Goal: Task Accomplishment & Management: Manage account settings

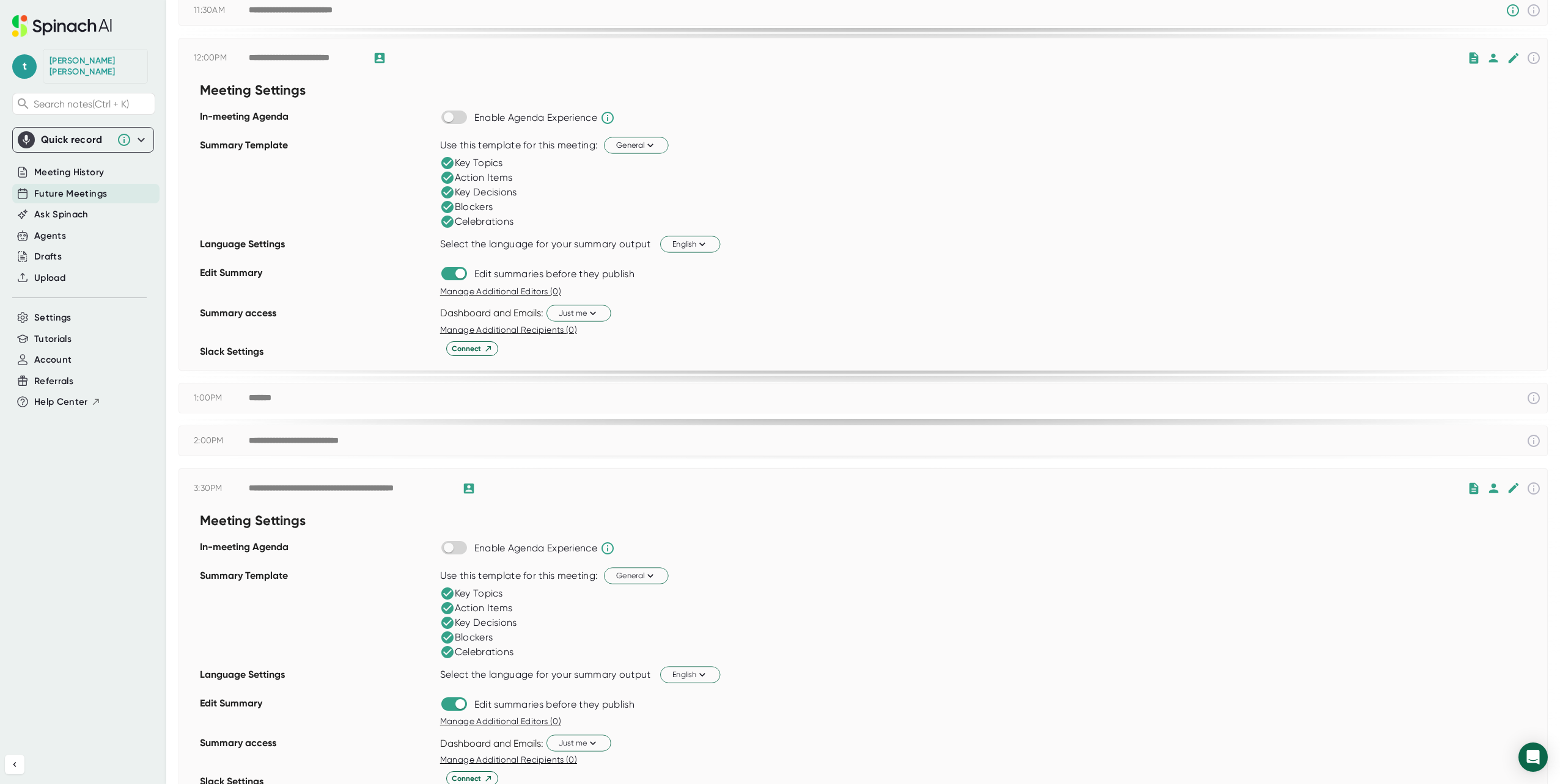
scroll to position [427, 0]
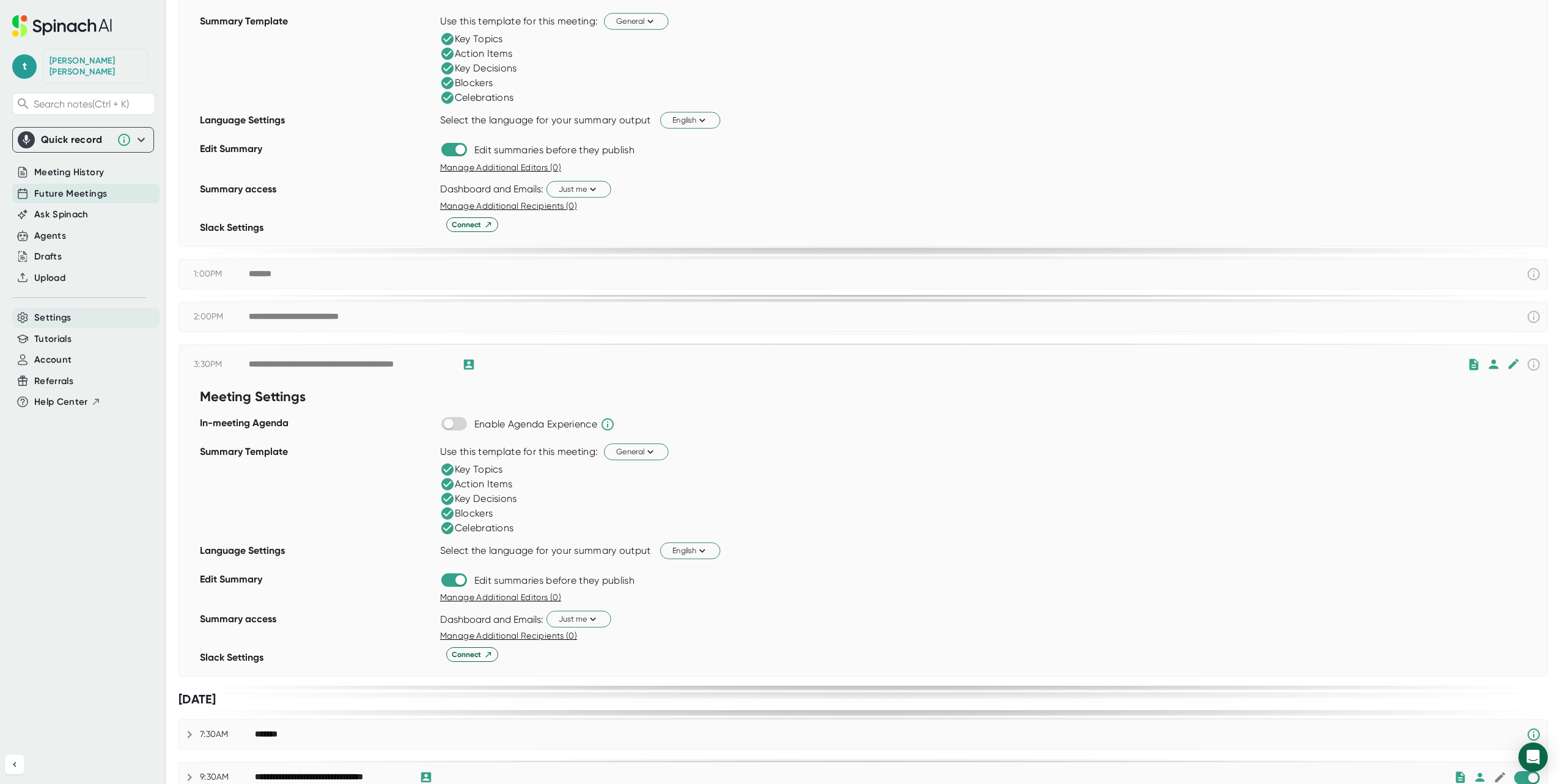
click at [61, 311] on span "Settings" at bounding box center [53, 318] width 38 height 14
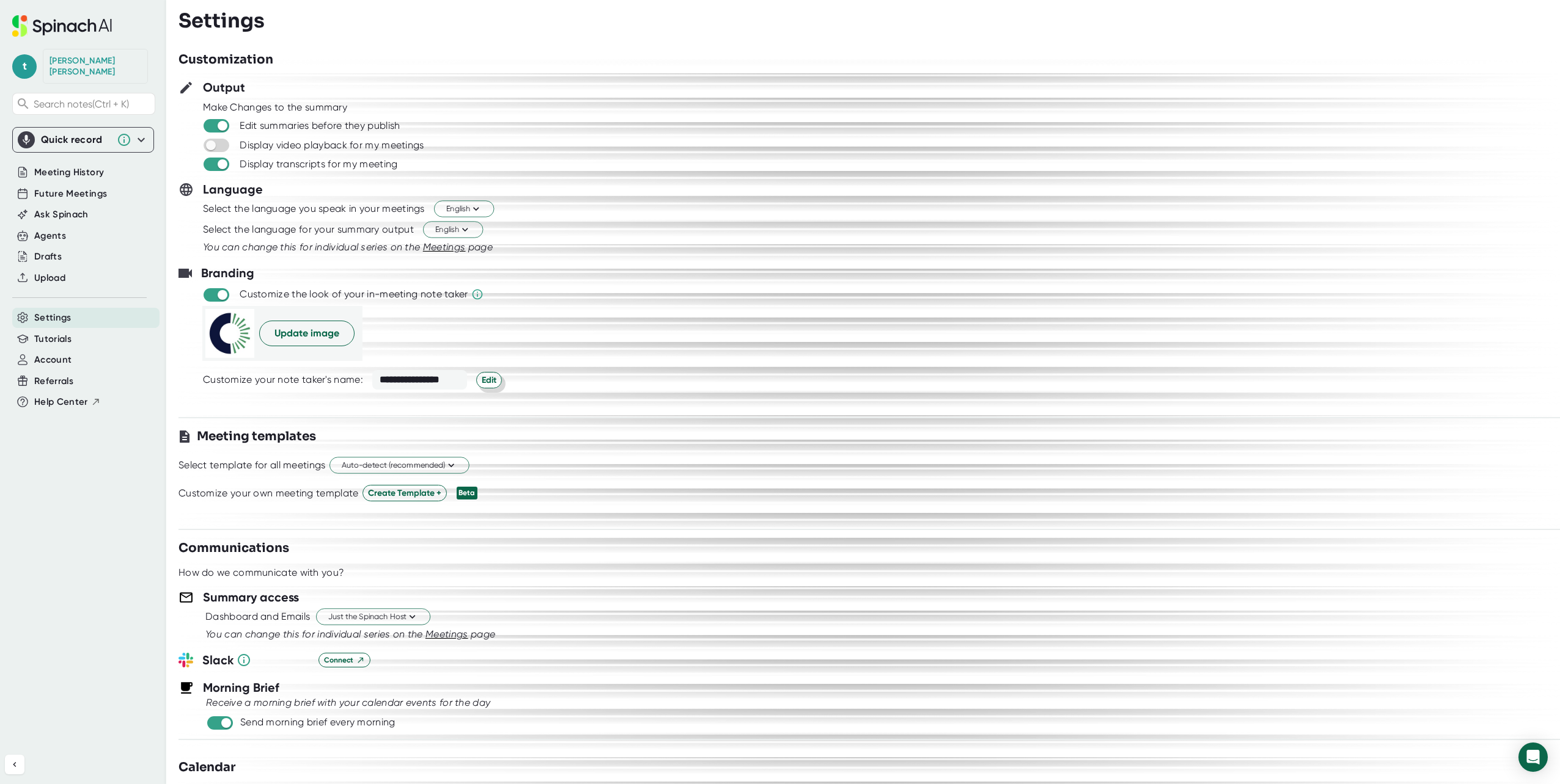
click at [491, 383] on span "Edit" at bounding box center [489, 380] width 14 height 13
click at [402, 375] on input "**********" at bounding box center [434, 379] width 124 height 11
type input "**********"
click at [516, 375] on span "Save" at bounding box center [520, 378] width 20 height 13
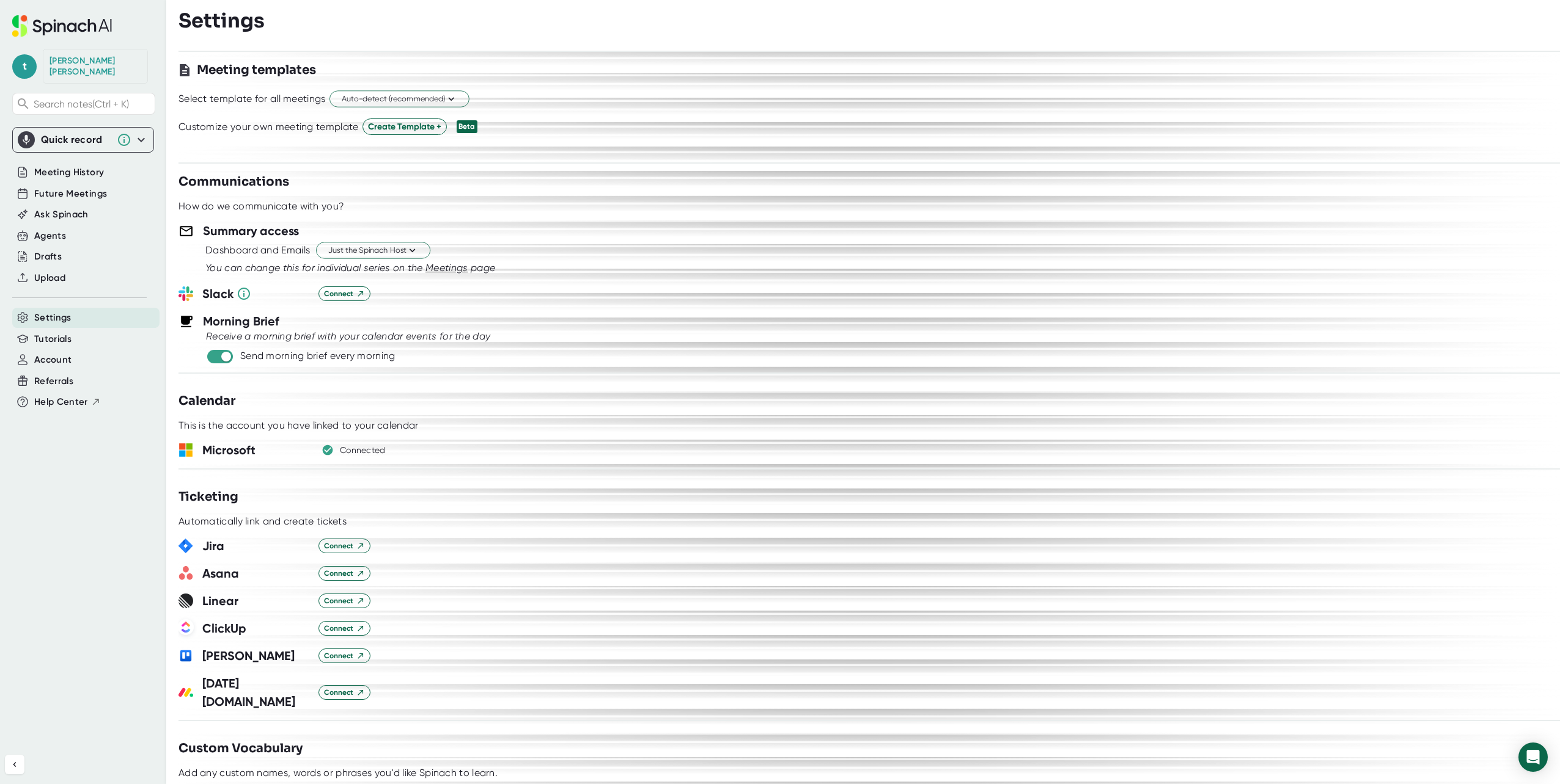
scroll to position [306, 0]
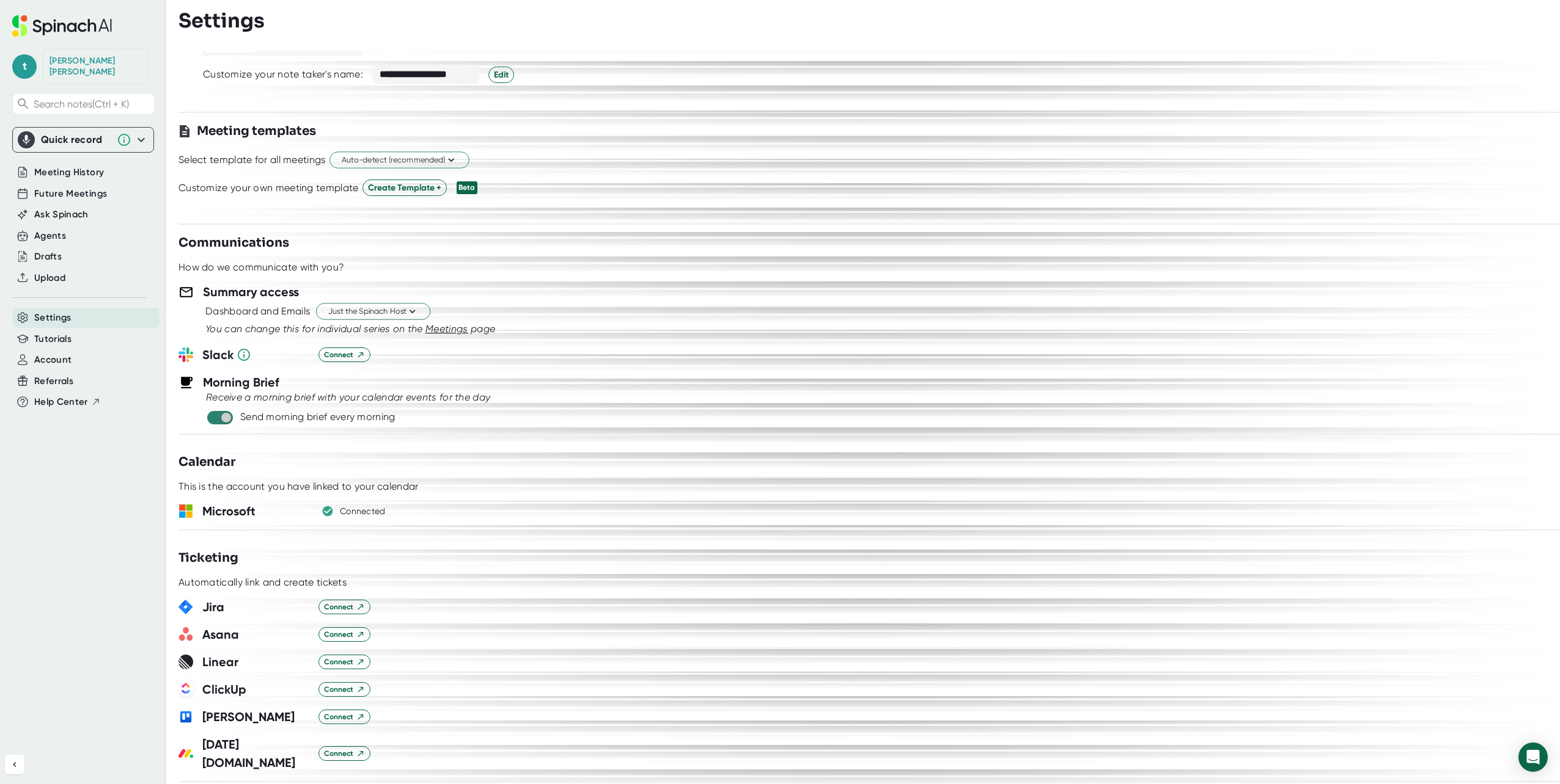
click at [214, 419] on input "checkbox" at bounding box center [225, 418] width 35 height 11
checkbox input "false"
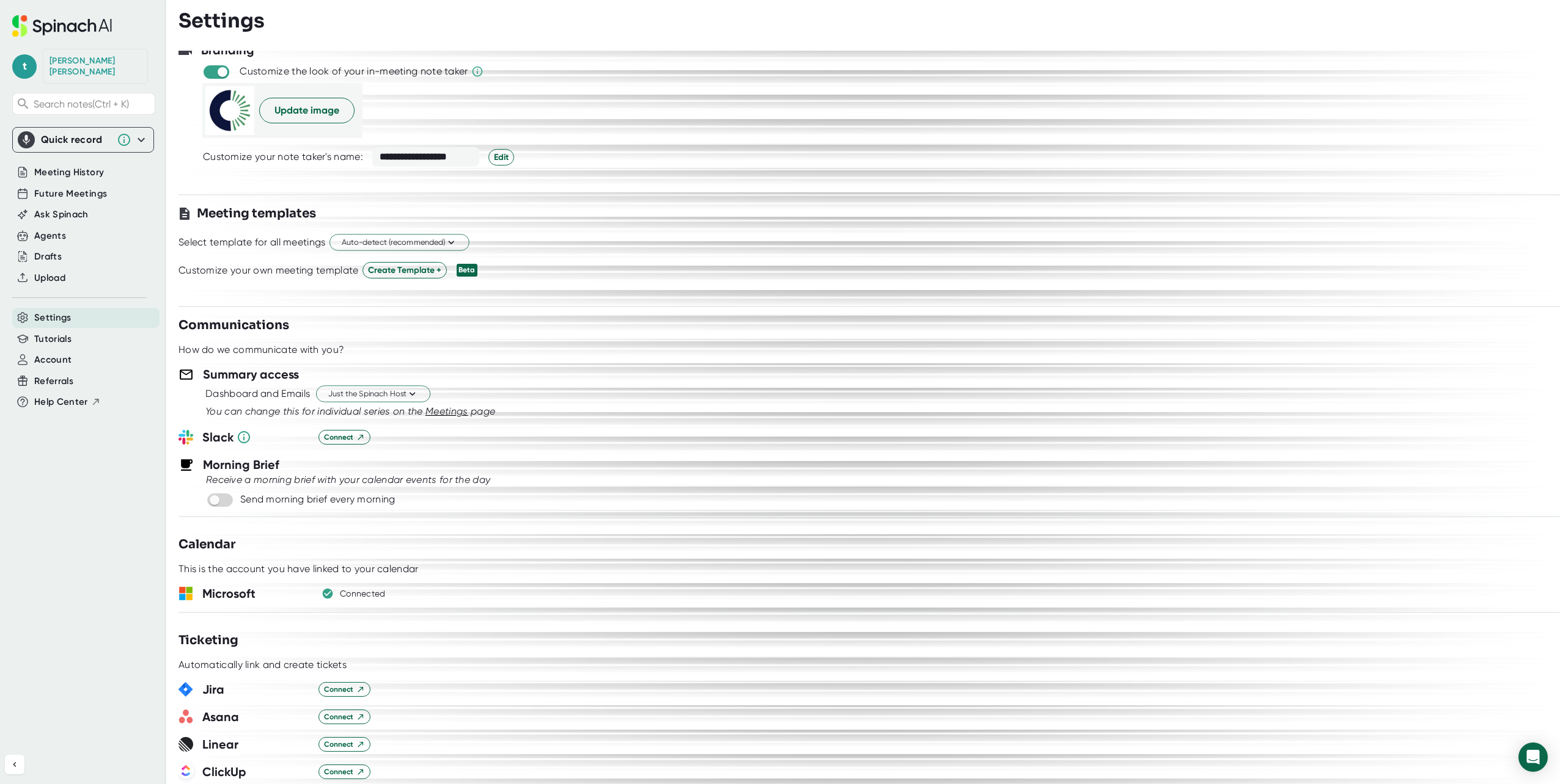
scroll to position [184, 0]
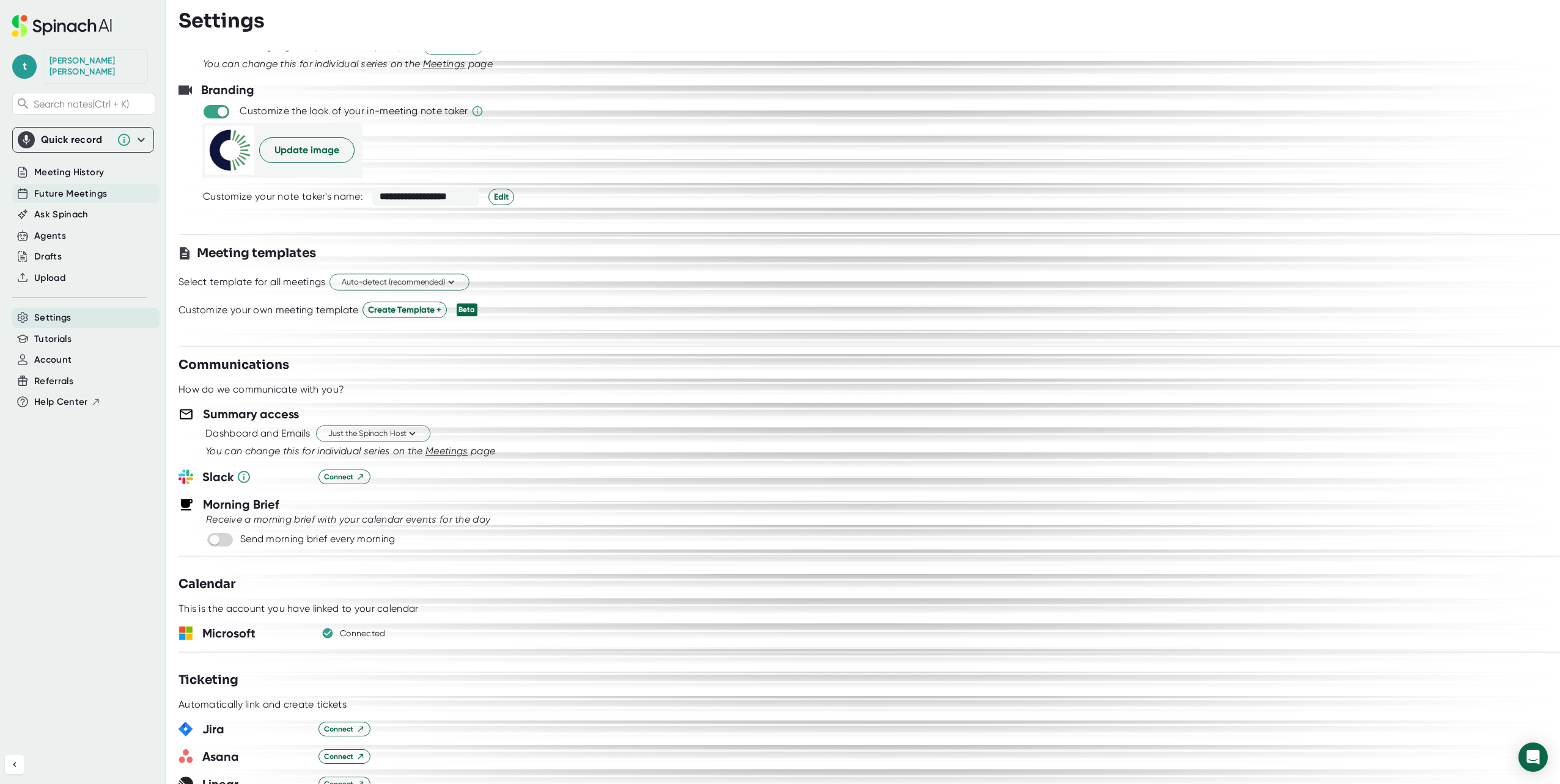
click at [46, 187] on span "Future Meetings" at bounding box center [70, 194] width 73 height 14
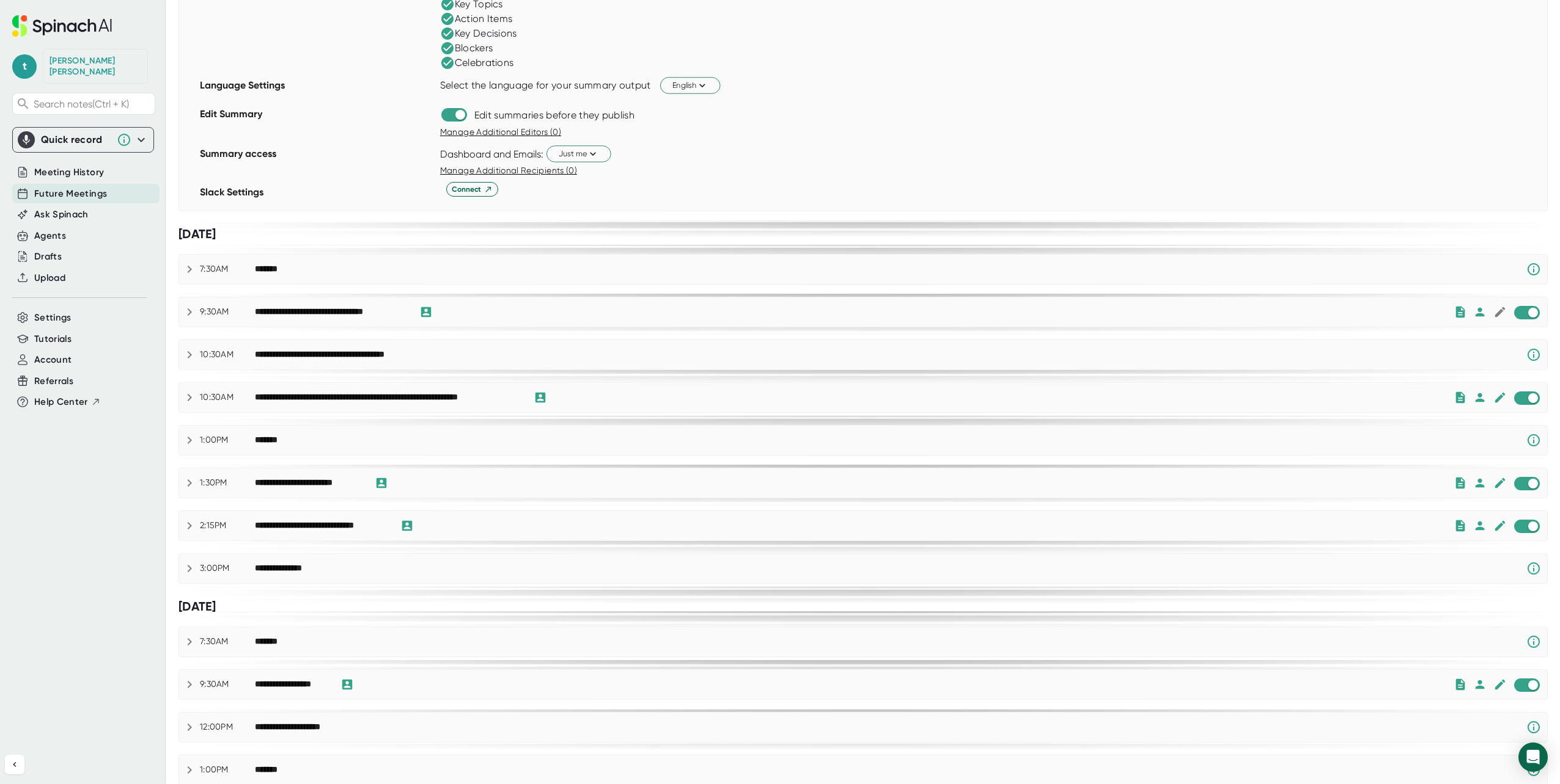
scroll to position [940, 0]
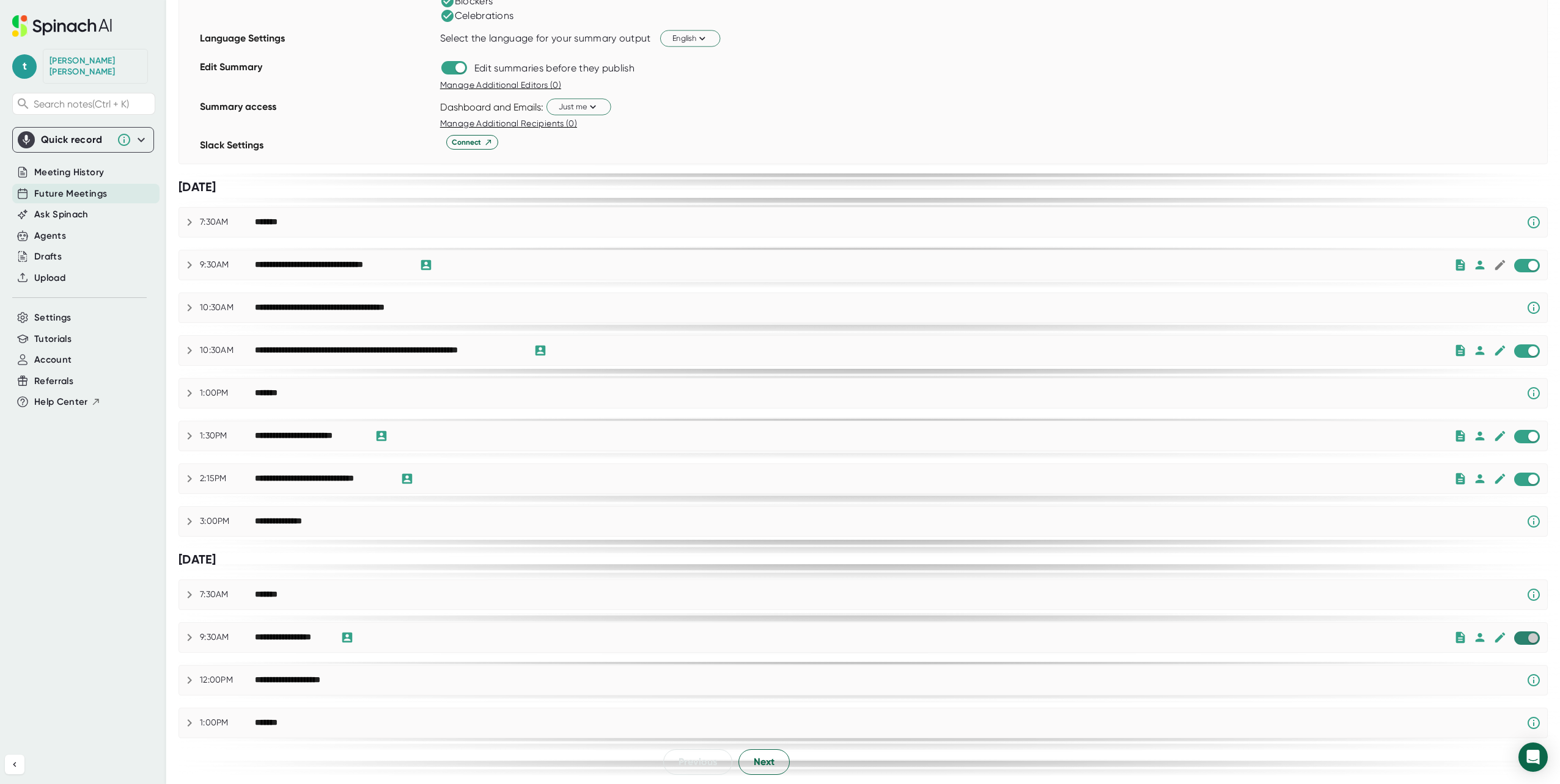
click at [1515, 643] on input "checkbox" at bounding box center [1532, 638] width 35 height 11
click at [779, 762] on button "Next" at bounding box center [764, 762] width 51 height 26
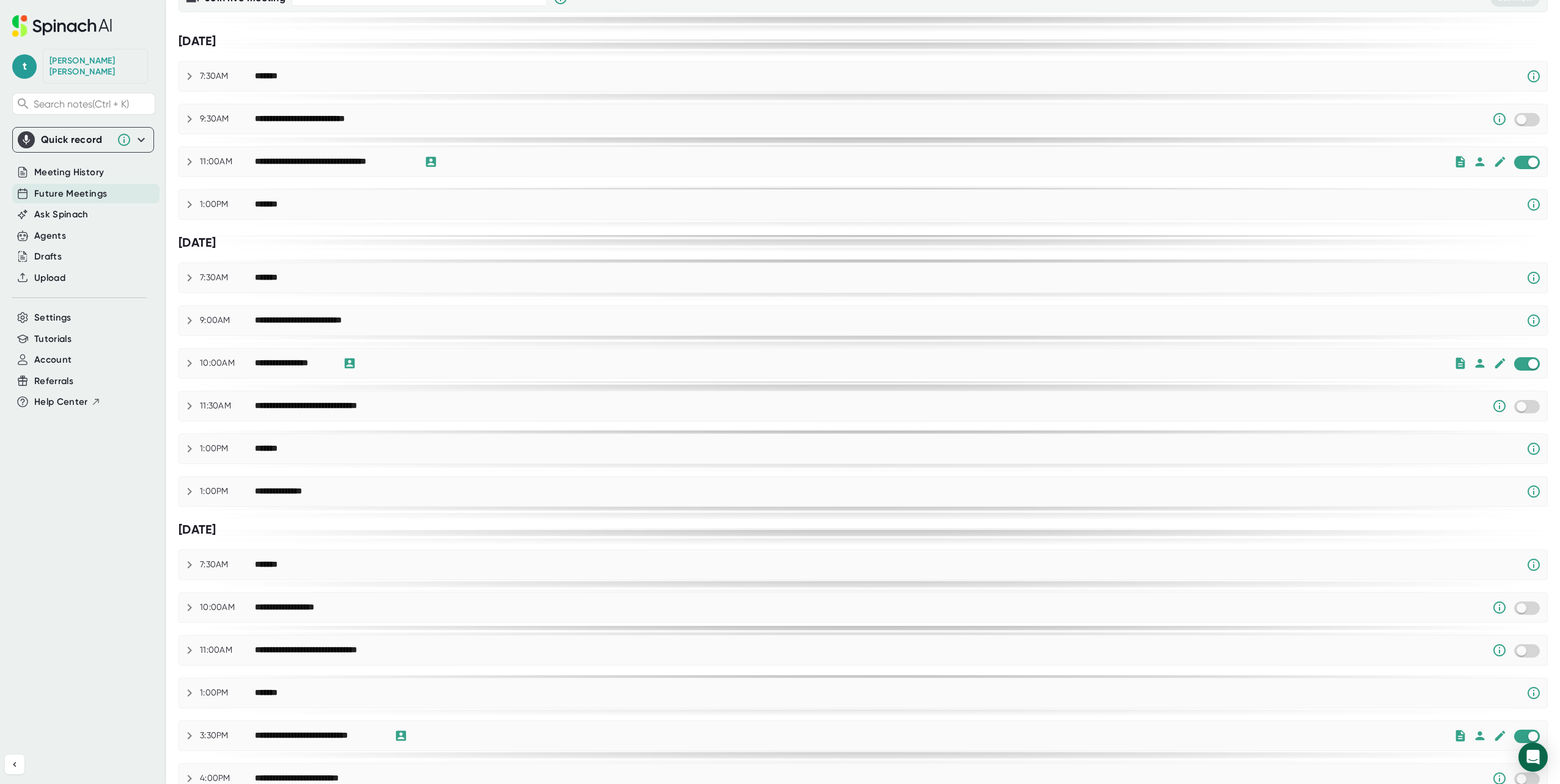
scroll to position [0, 0]
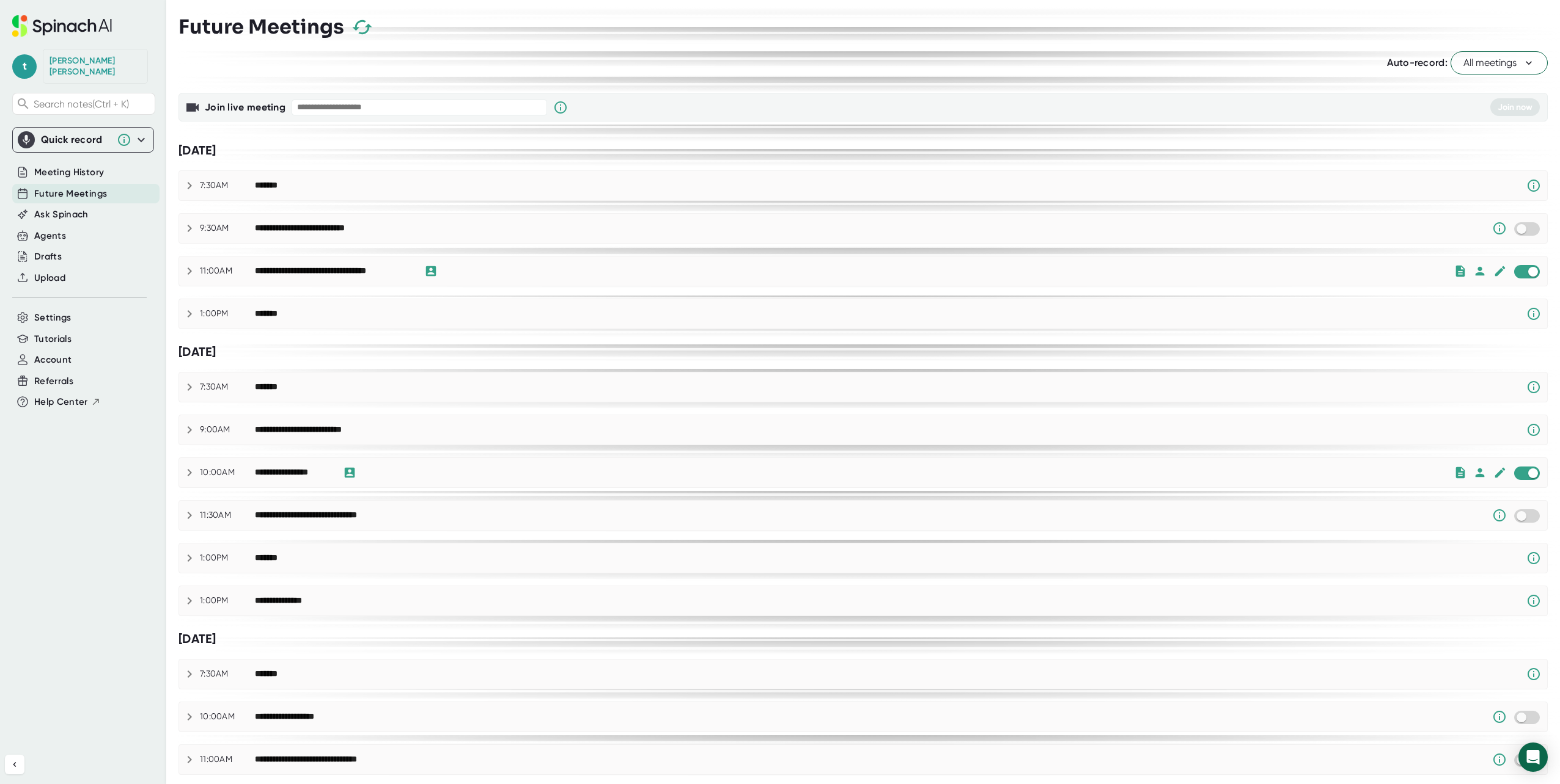
click at [1499, 60] on span "All meetings" at bounding box center [1499, 63] width 72 height 14
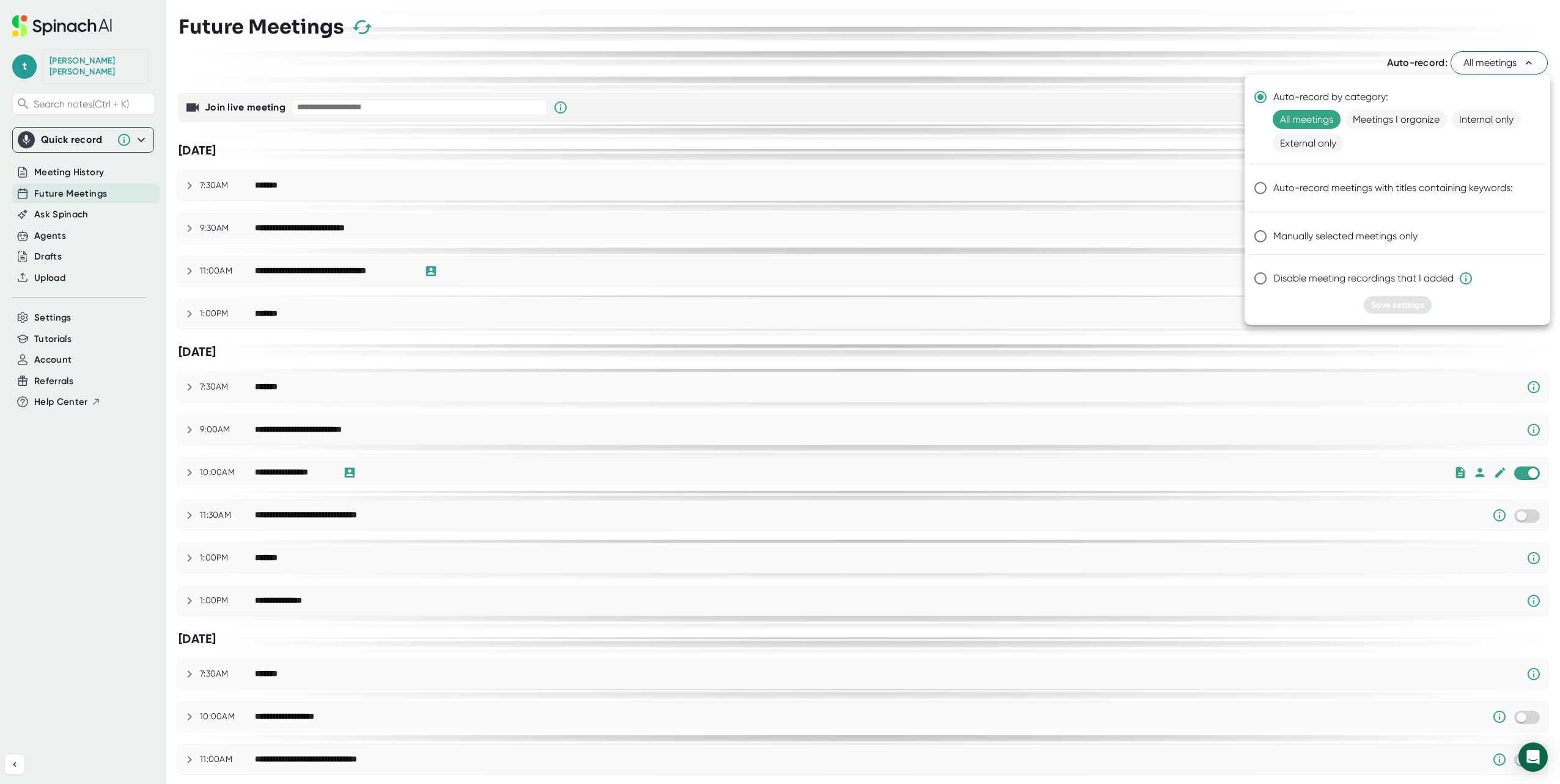
click at [1267, 236] on input "Manually selected meetings only" at bounding box center [1260, 237] width 26 height 26
radio input "true"
click at [1393, 302] on span "Save settings" at bounding box center [1397, 306] width 53 height 11
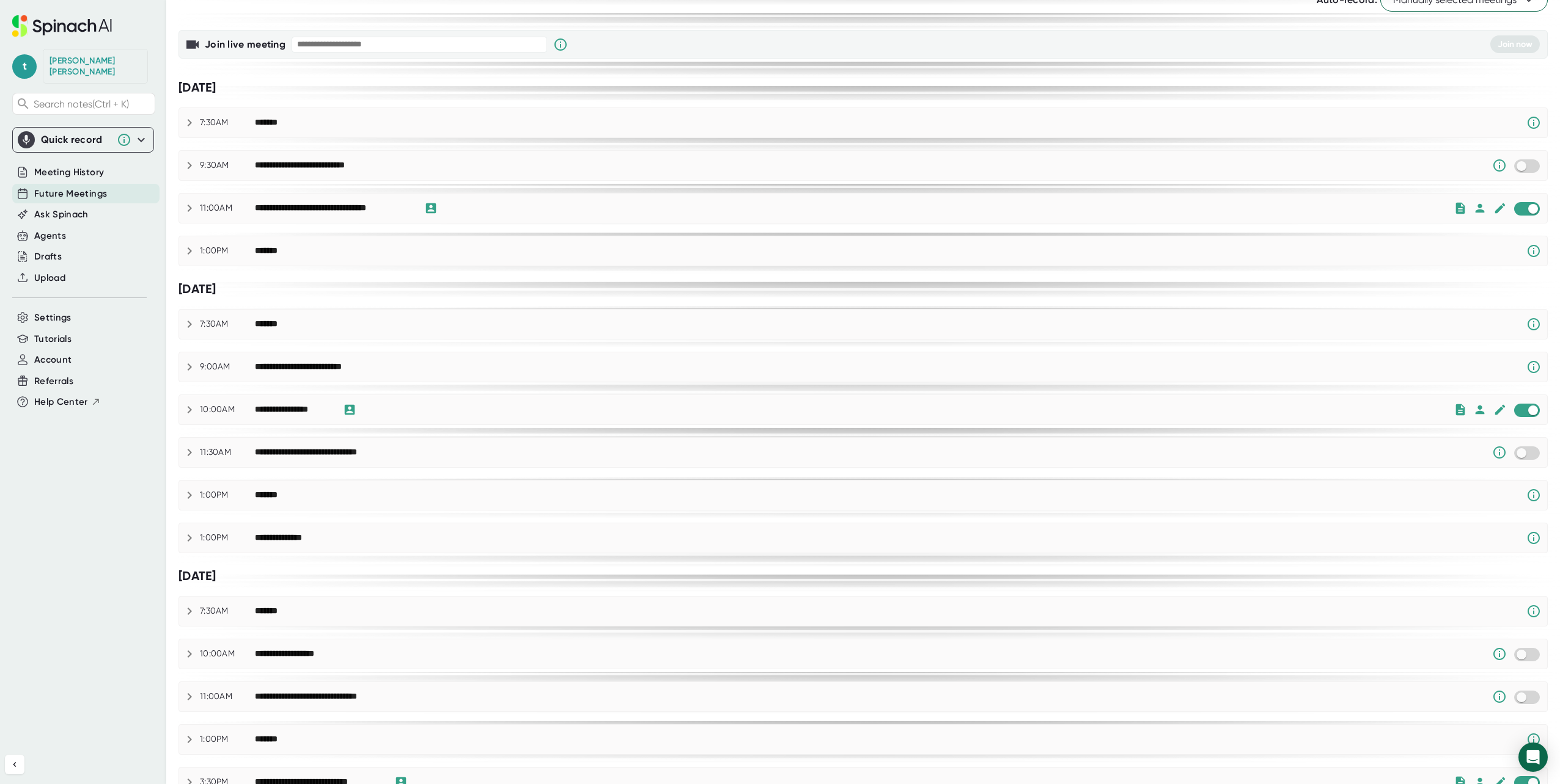
scroll to position [122, 0]
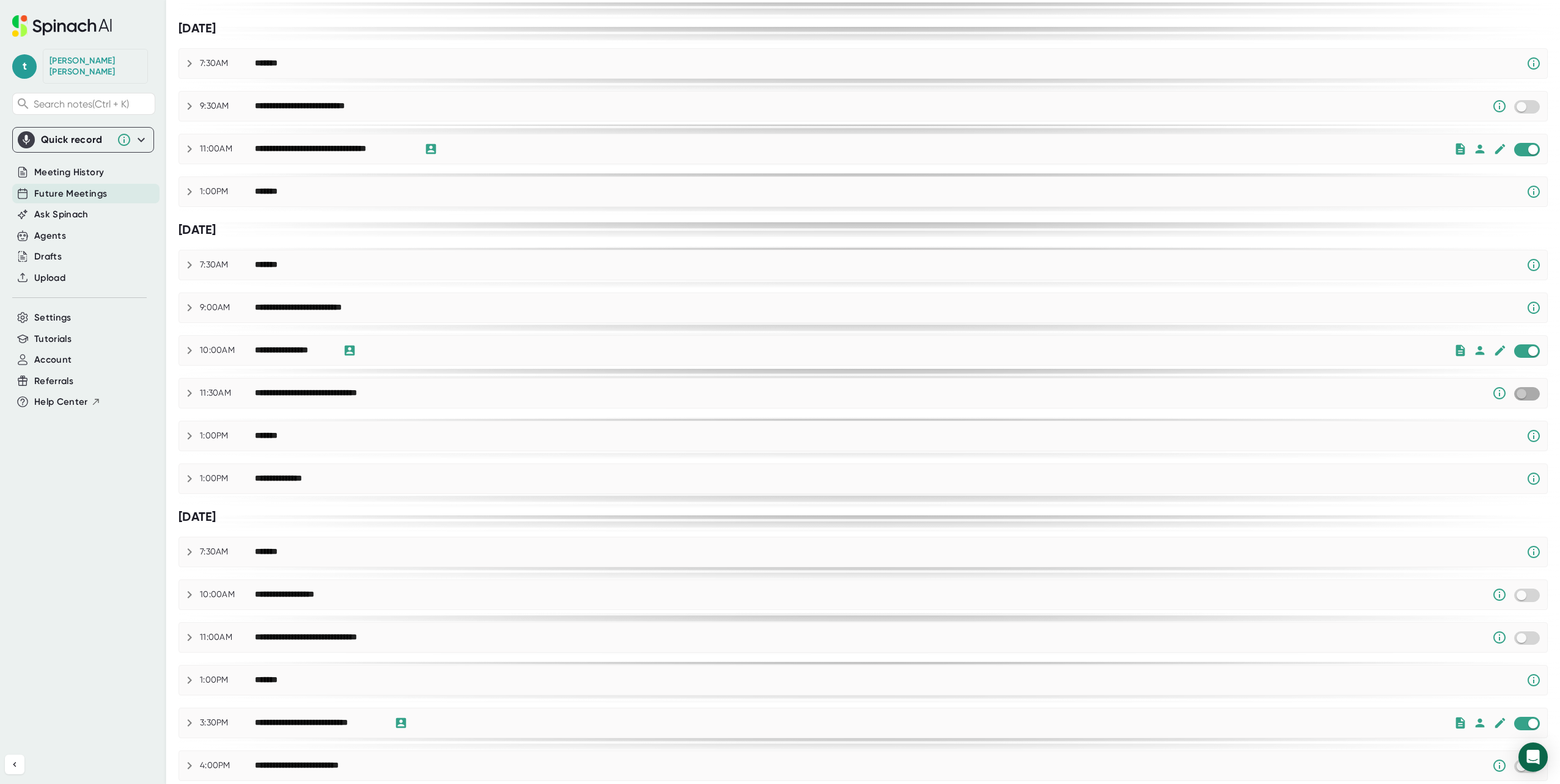
click at [1523, 395] on input "checkbox" at bounding box center [1521, 394] width 35 height 11
checkbox input "true"
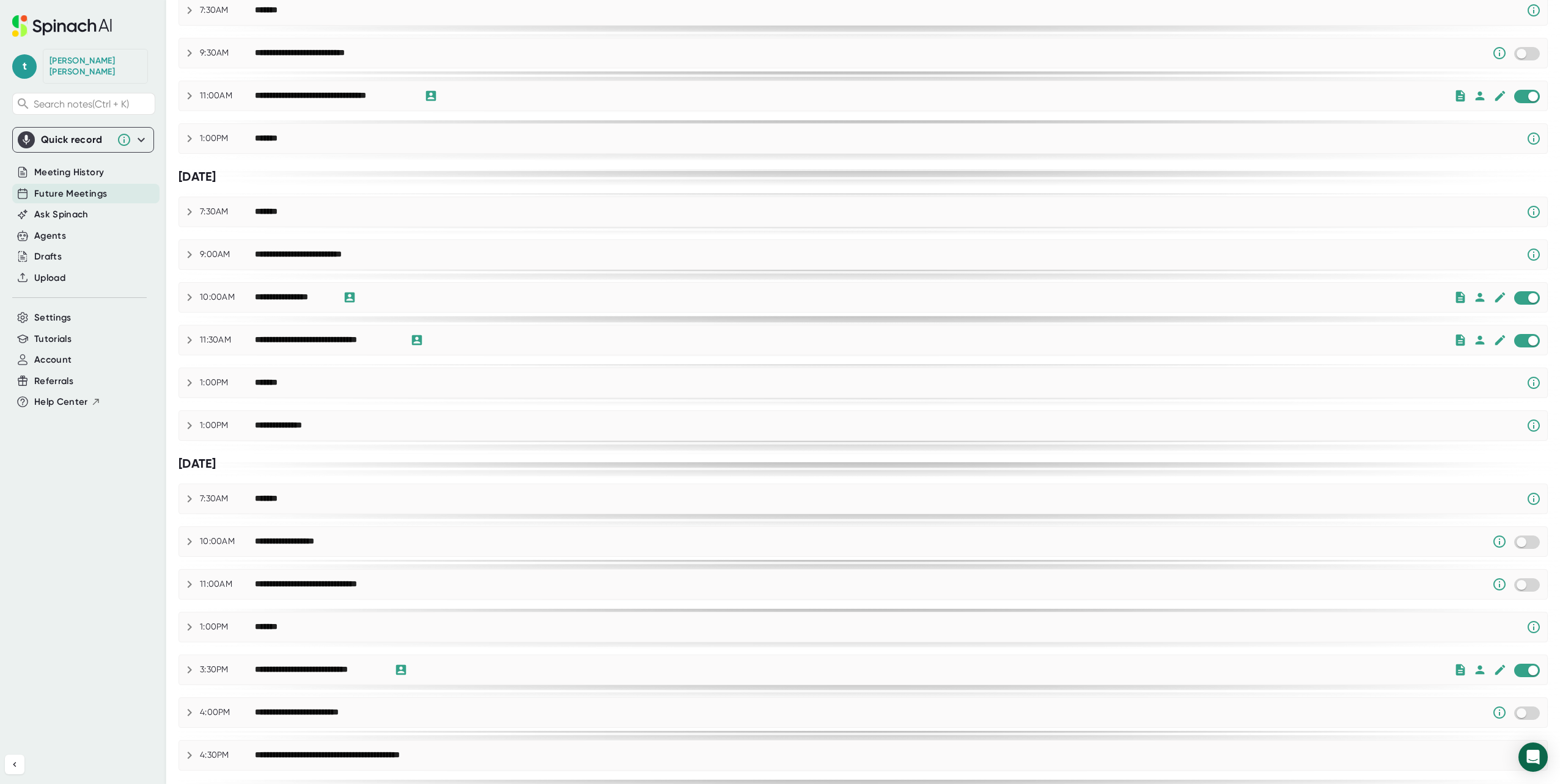
scroll to position [245, 0]
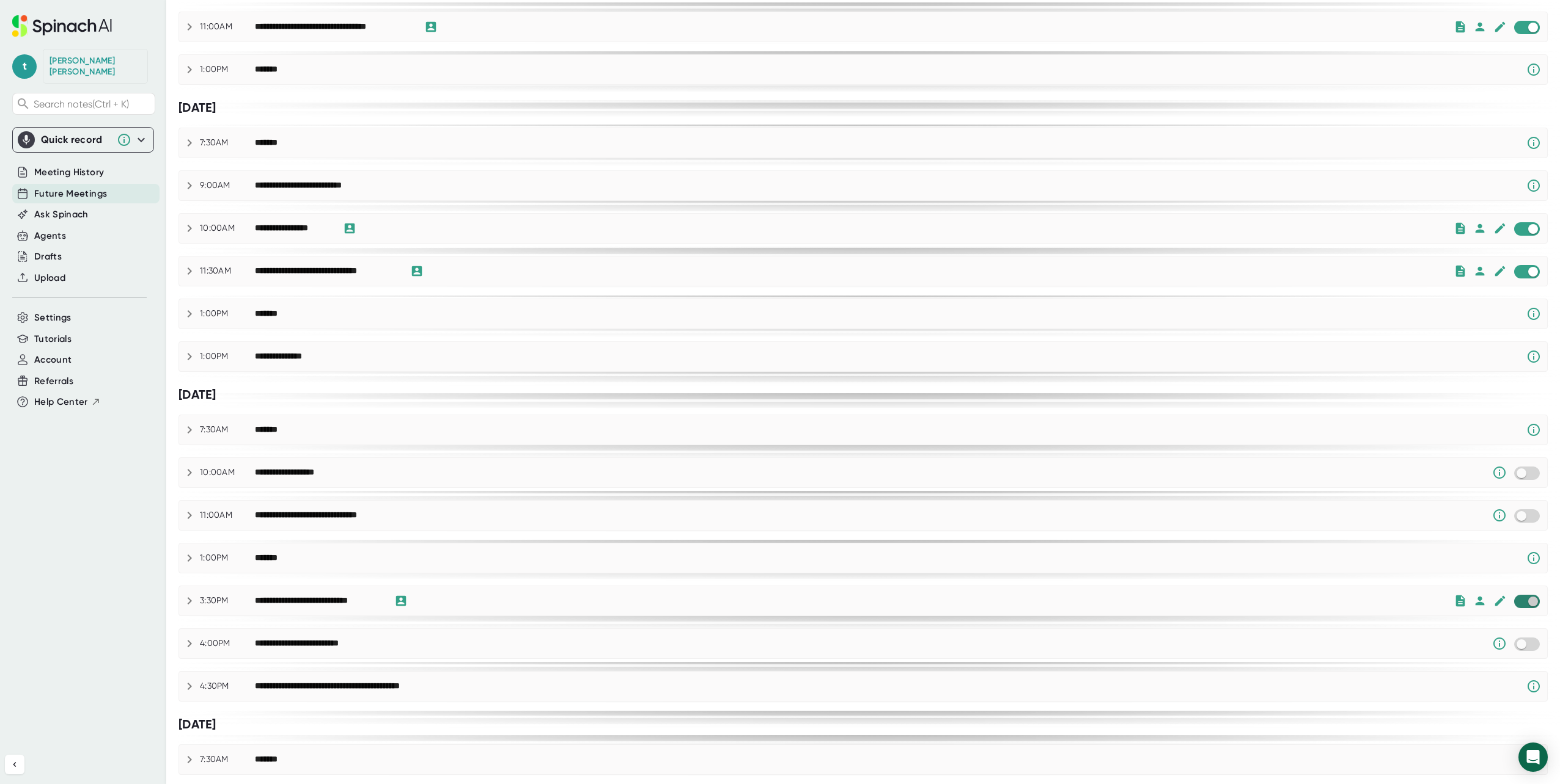
click at [1515, 604] on input "checkbox" at bounding box center [1532, 601] width 35 height 11
click at [1524, 517] on input "checkbox" at bounding box center [1521, 516] width 35 height 11
checkbox input "true"
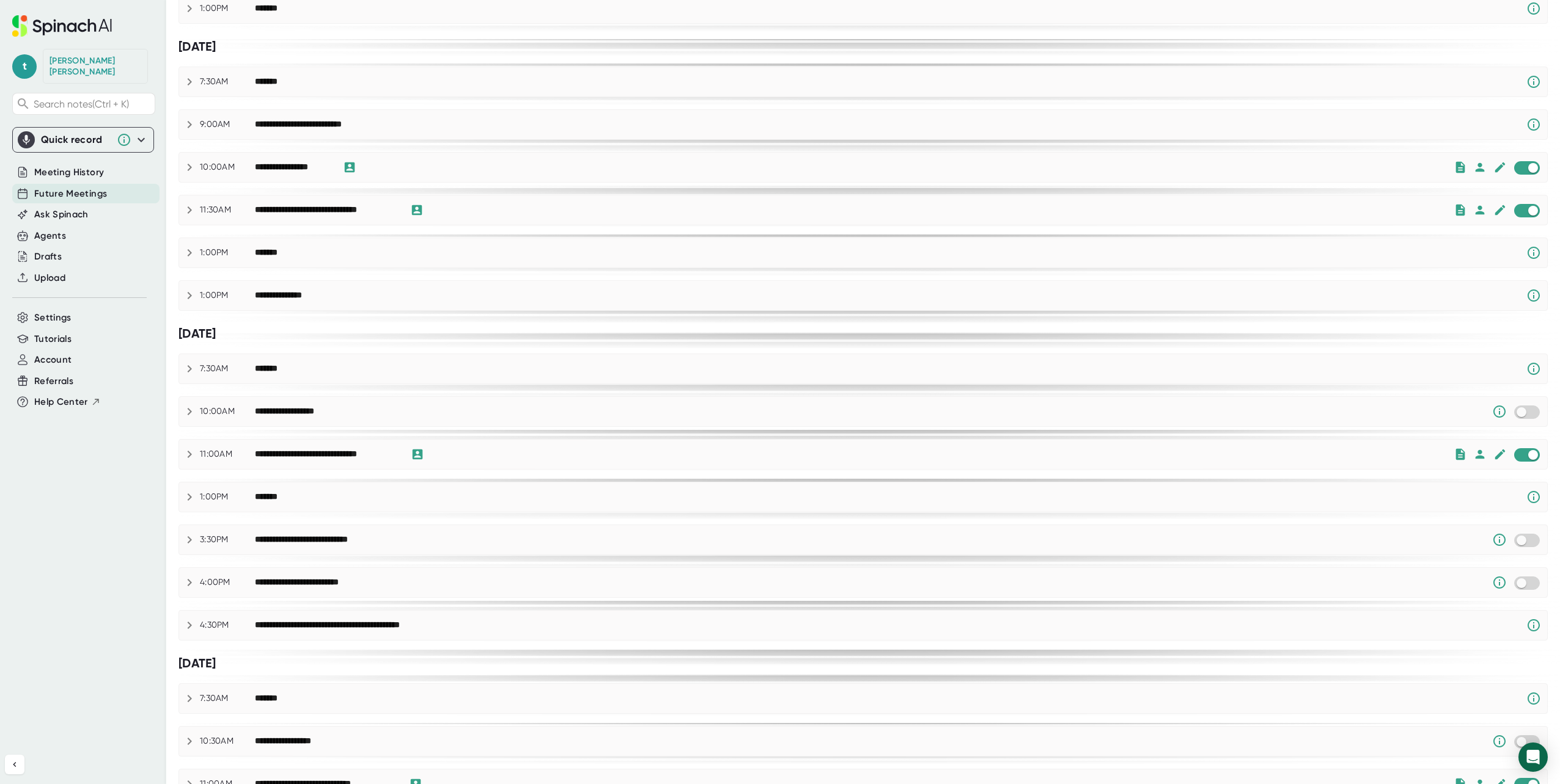
scroll to position [366, 0]
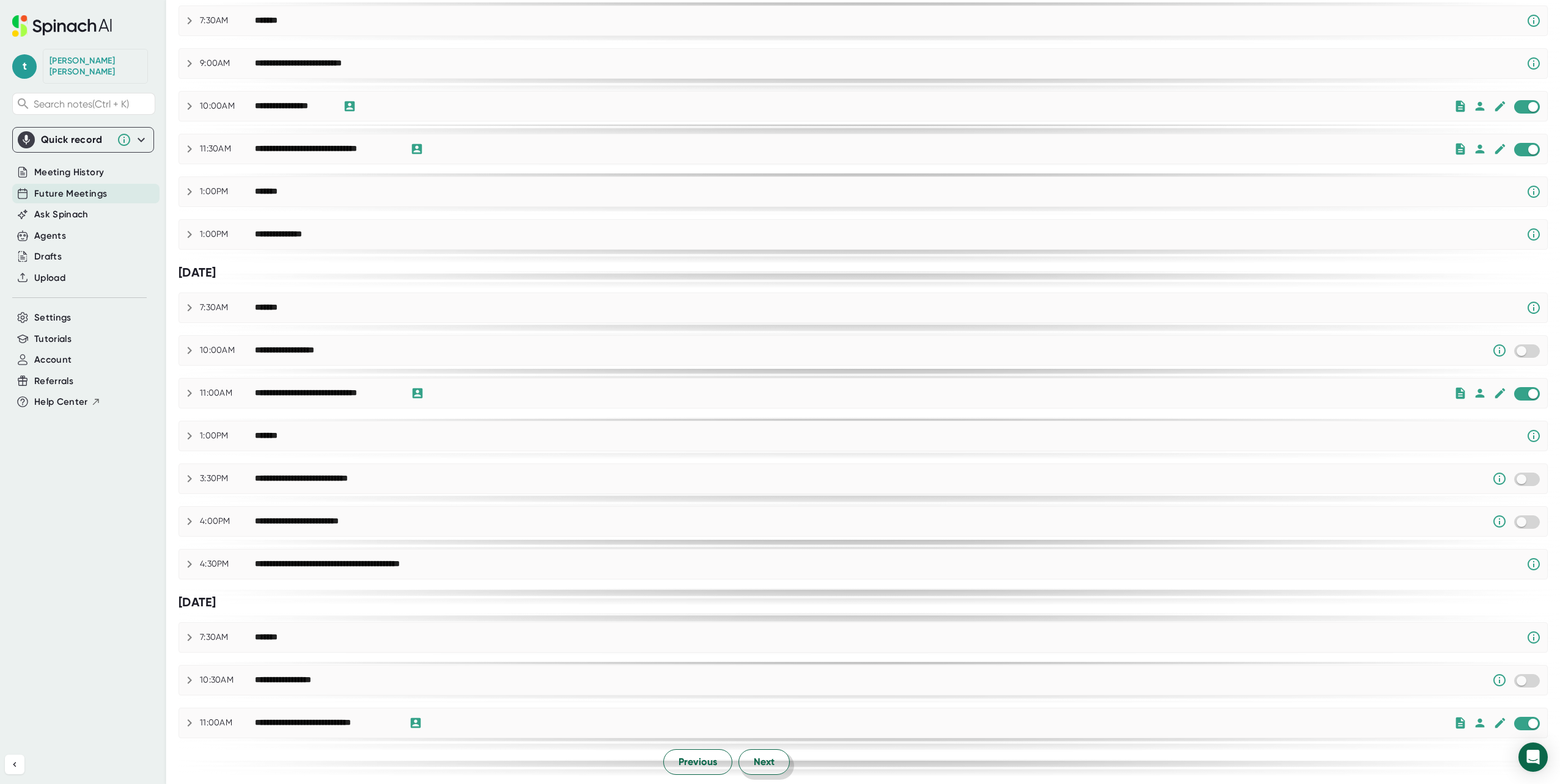
click at [769, 762] on span "Next" at bounding box center [764, 762] width 21 height 14
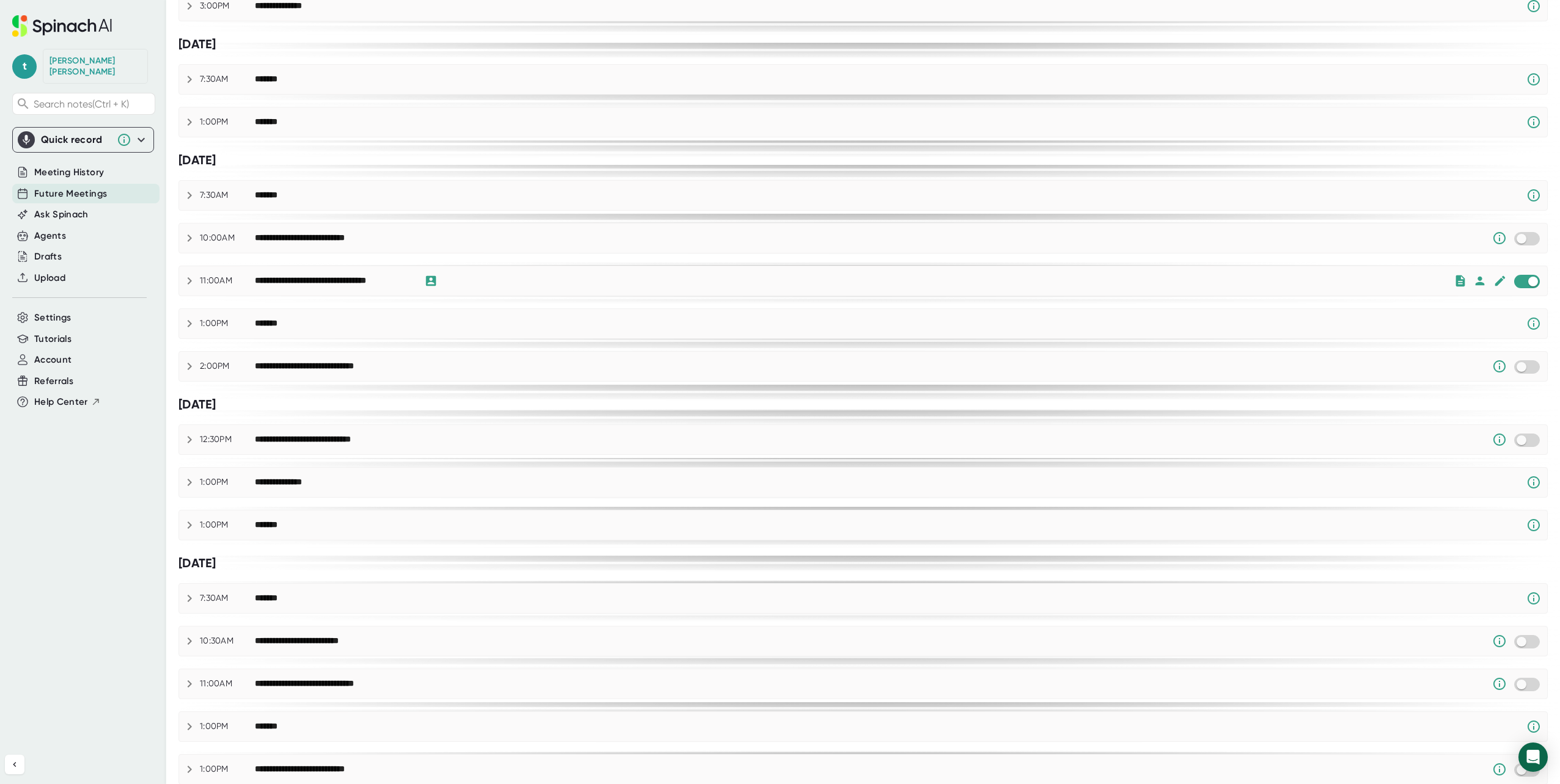
scroll to position [245, 0]
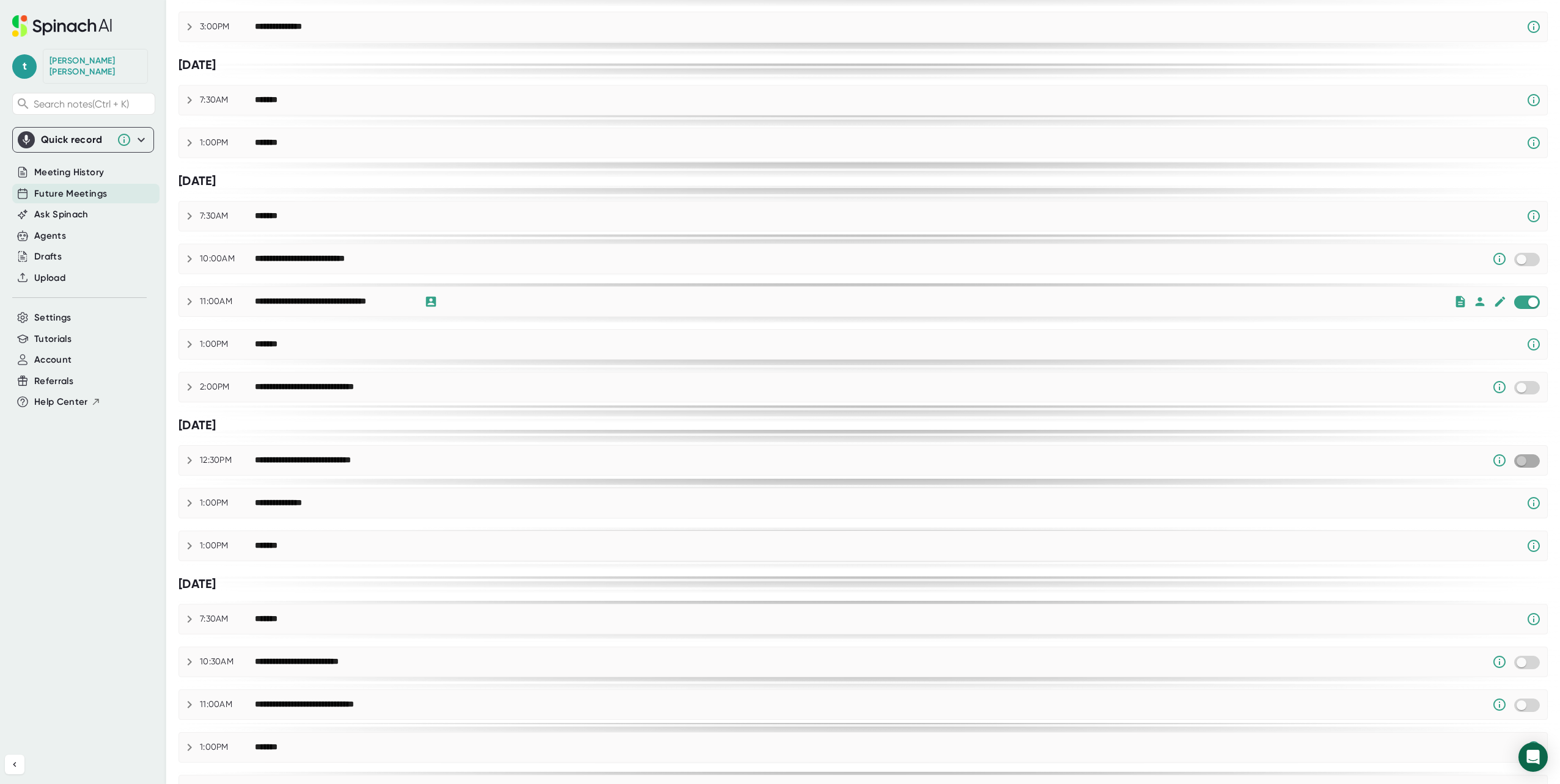
drag, startPoint x: 1526, startPoint y: 461, endPoint x: 1338, endPoint y: 456, distance: 188.1
click at [1525, 460] on input "checkbox" at bounding box center [1521, 461] width 35 height 11
checkbox input "true"
click at [187, 460] on icon at bounding box center [189, 461] width 14 height 14
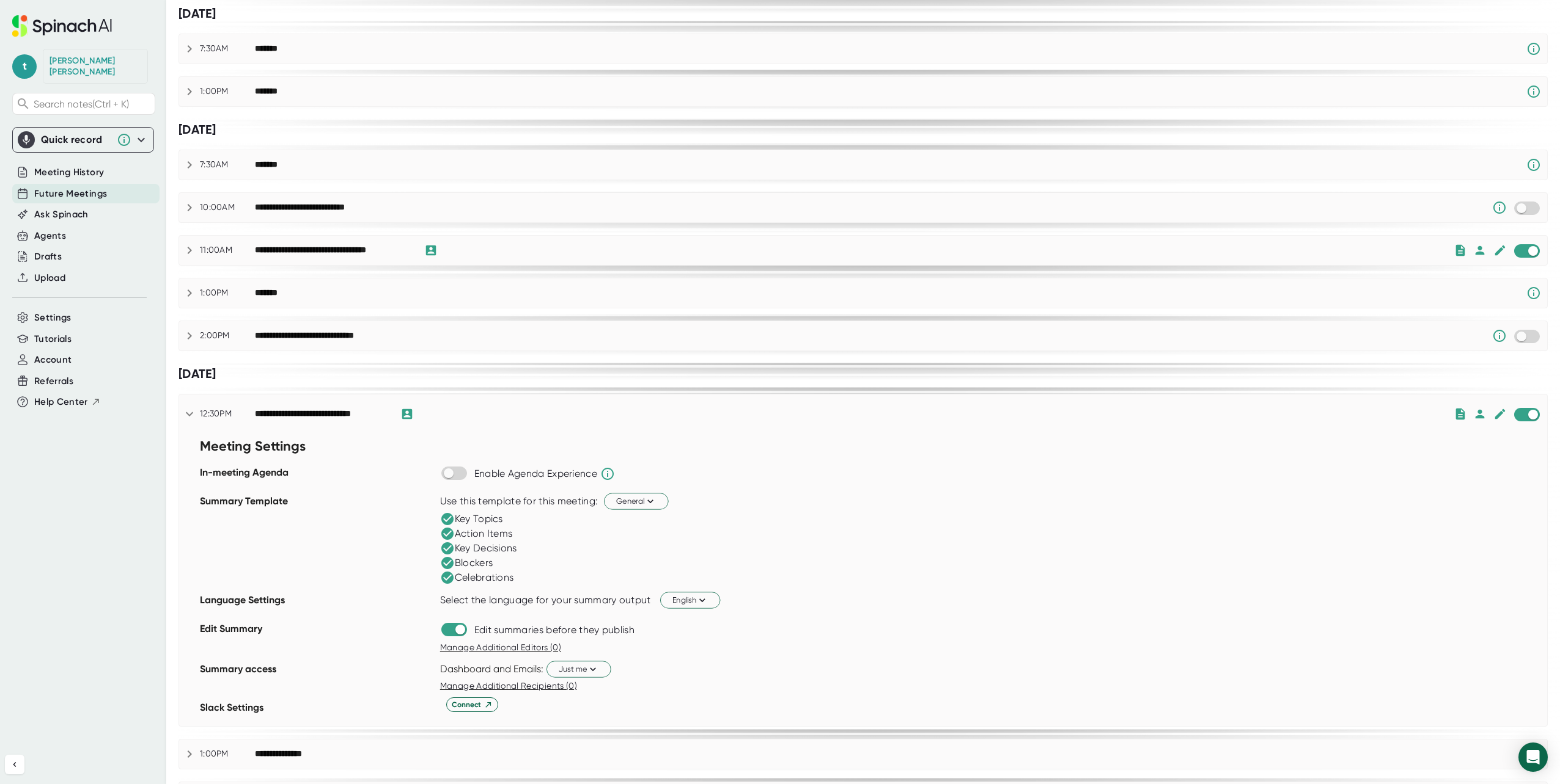
scroll to position [366, 0]
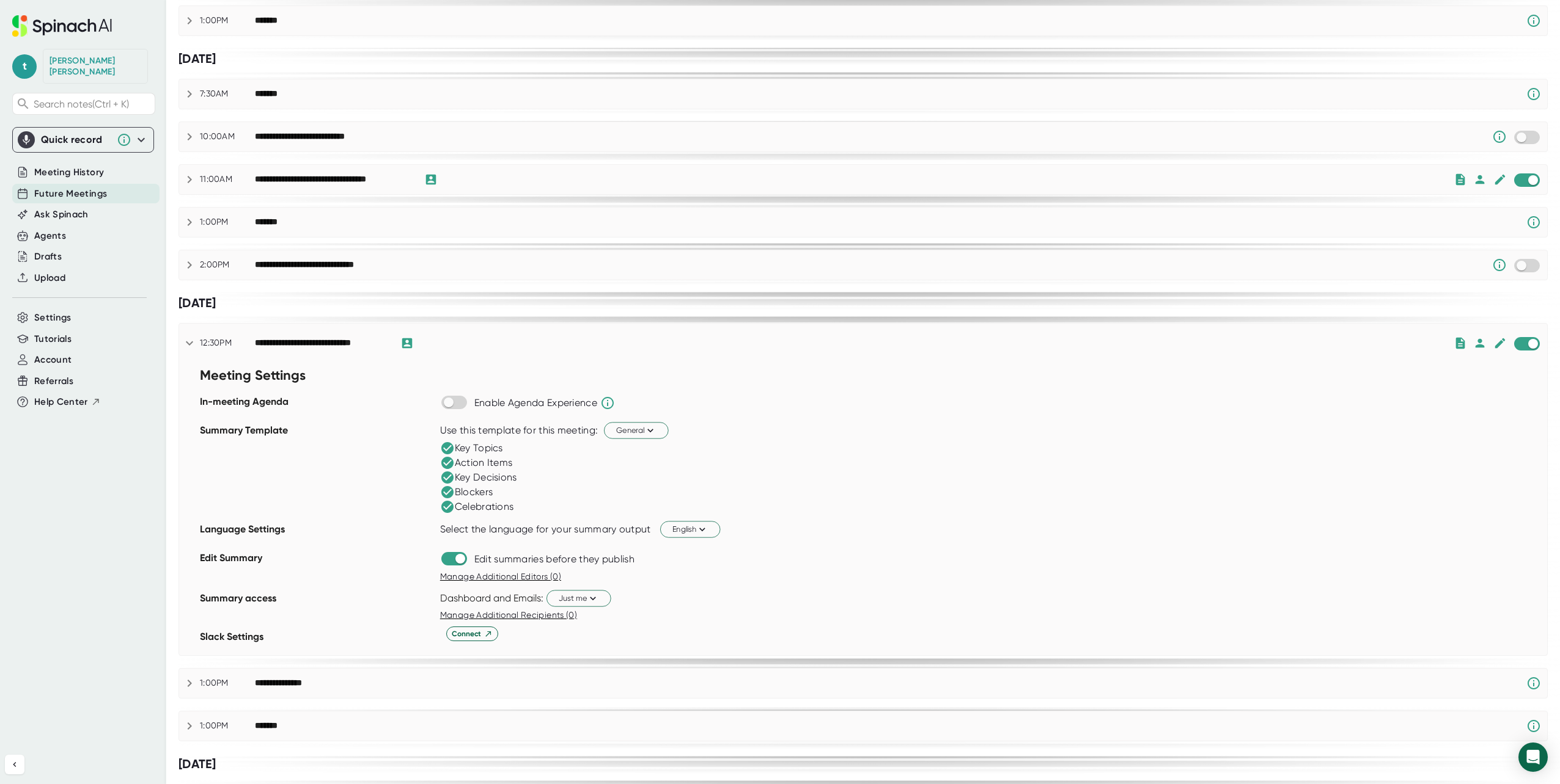
click at [189, 345] on icon at bounding box center [189, 343] width 7 height 4
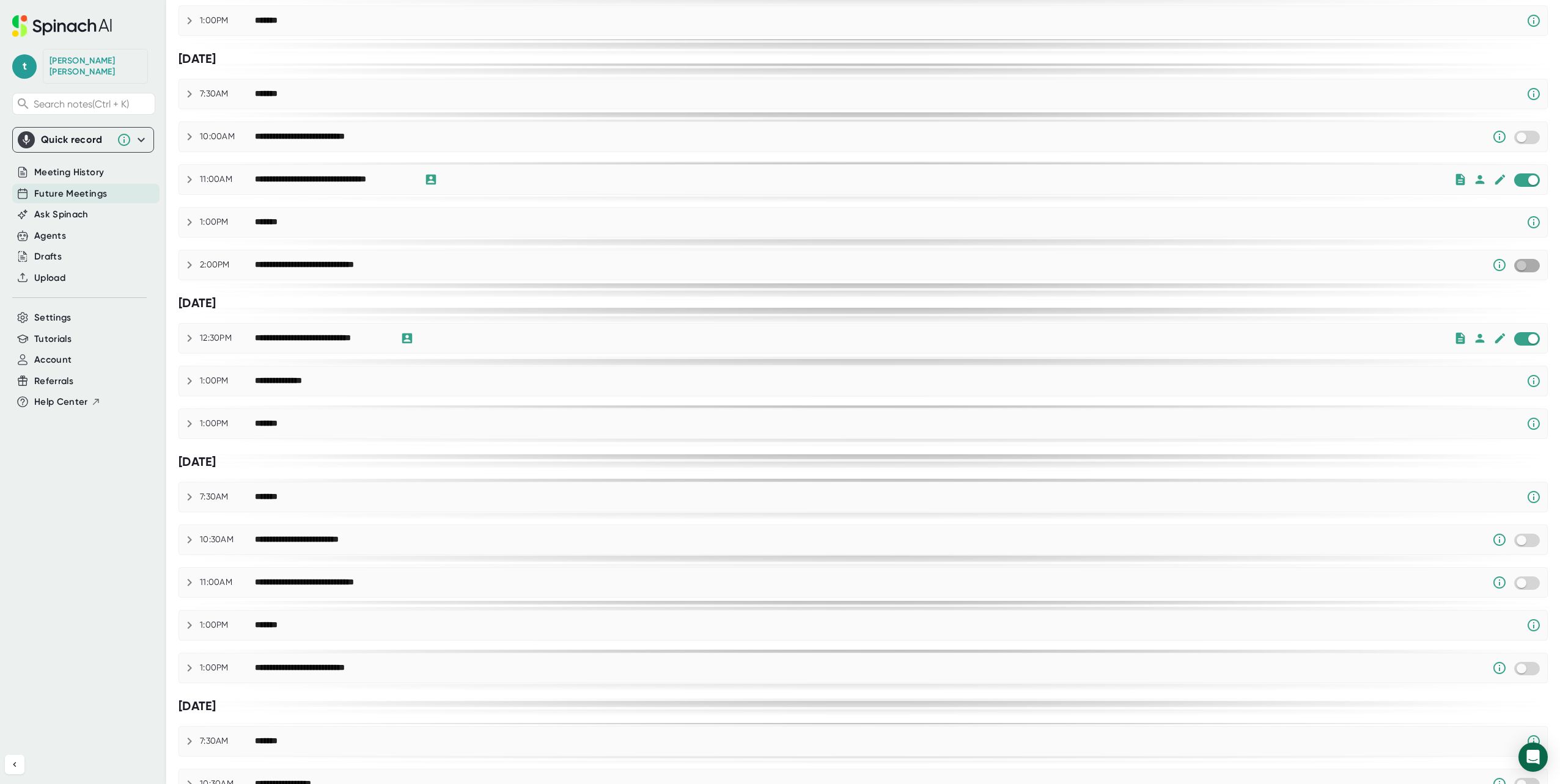
click at [1509, 263] on input "checkbox" at bounding box center [1521, 265] width 35 height 11
checkbox input "true"
click at [86, 166] on span "Meeting History" at bounding box center [69, 173] width 70 height 14
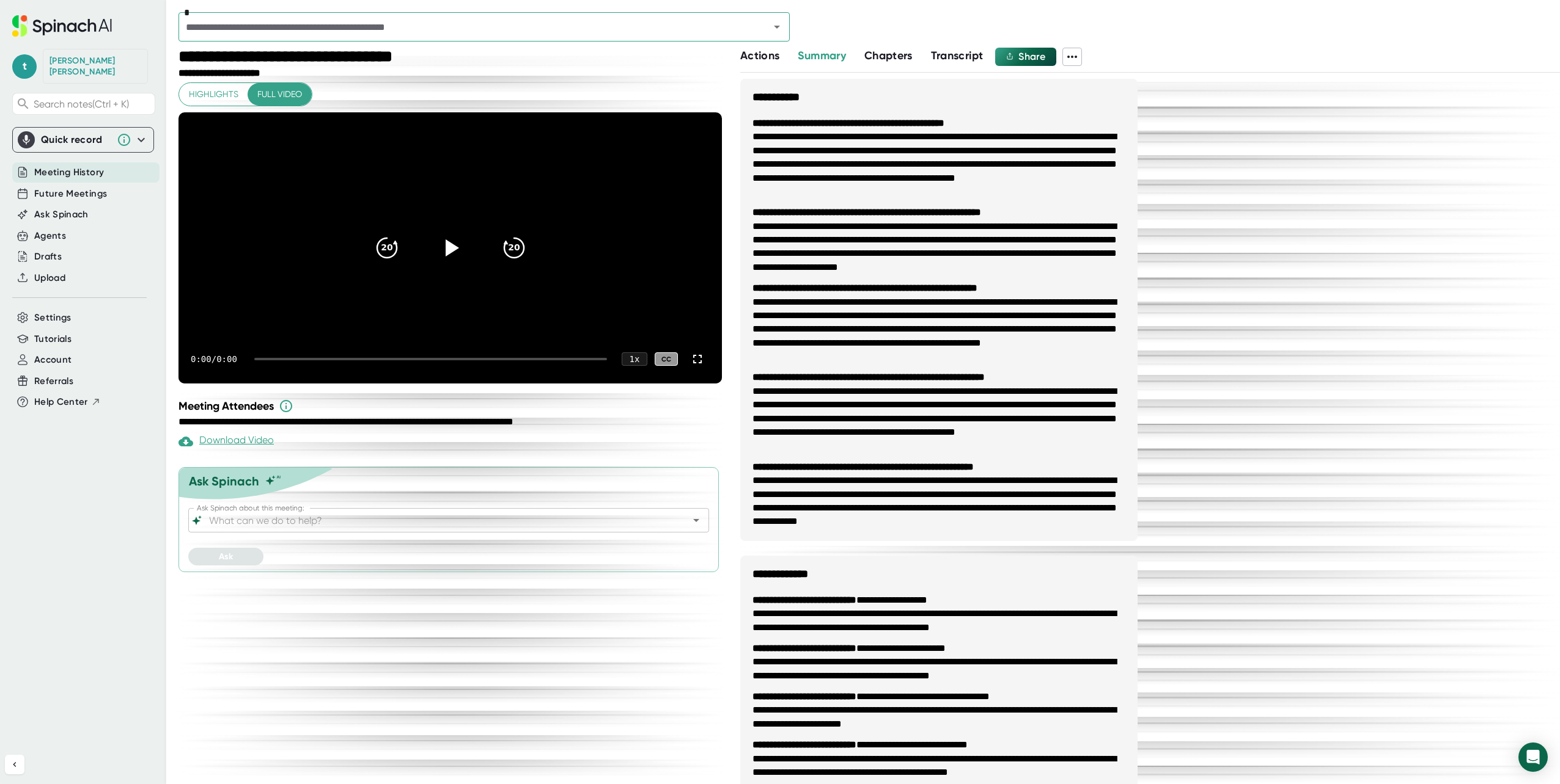
click at [63, 166] on span "Meeting History" at bounding box center [69, 173] width 70 height 14
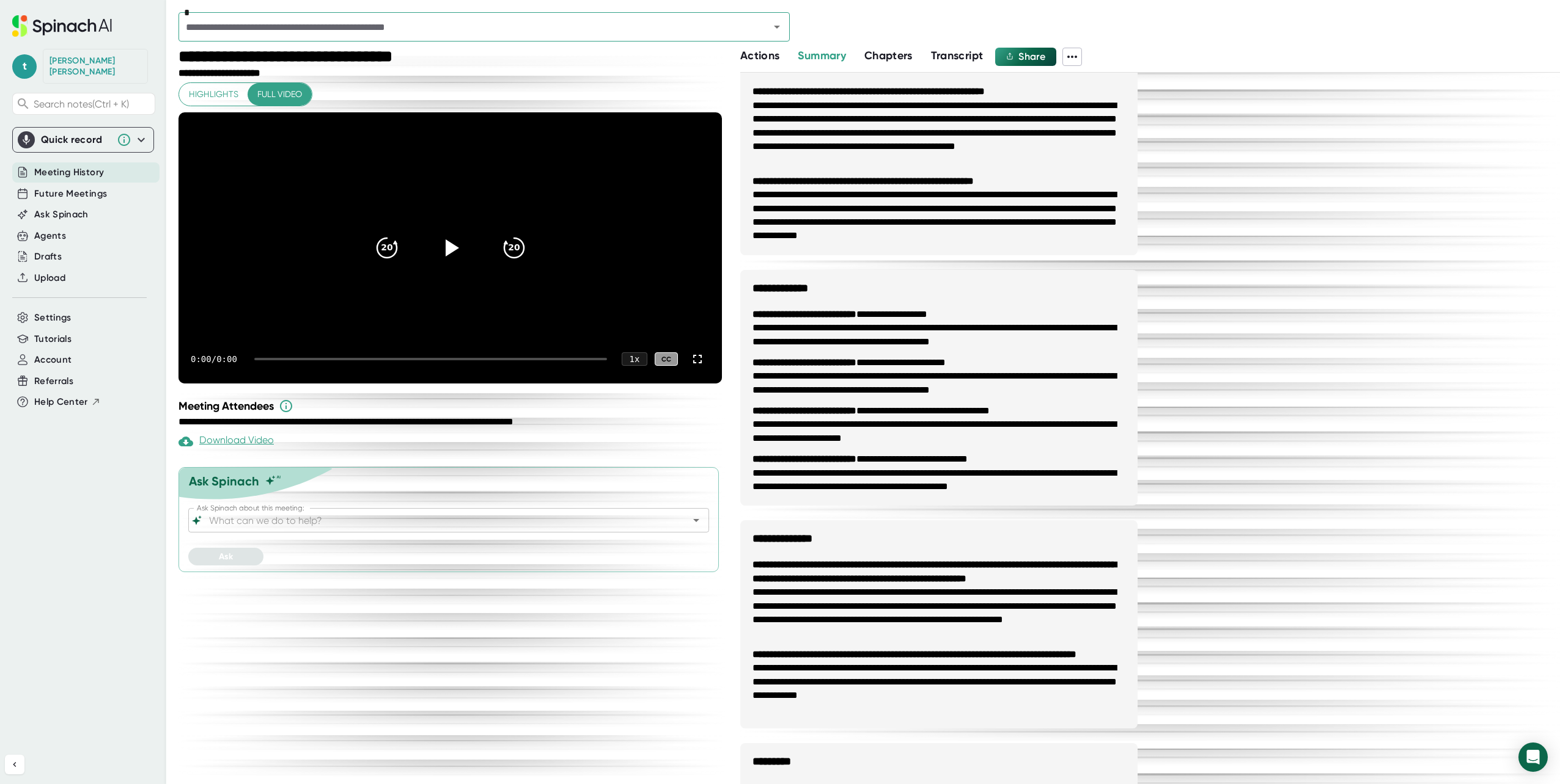
scroll to position [349, 0]
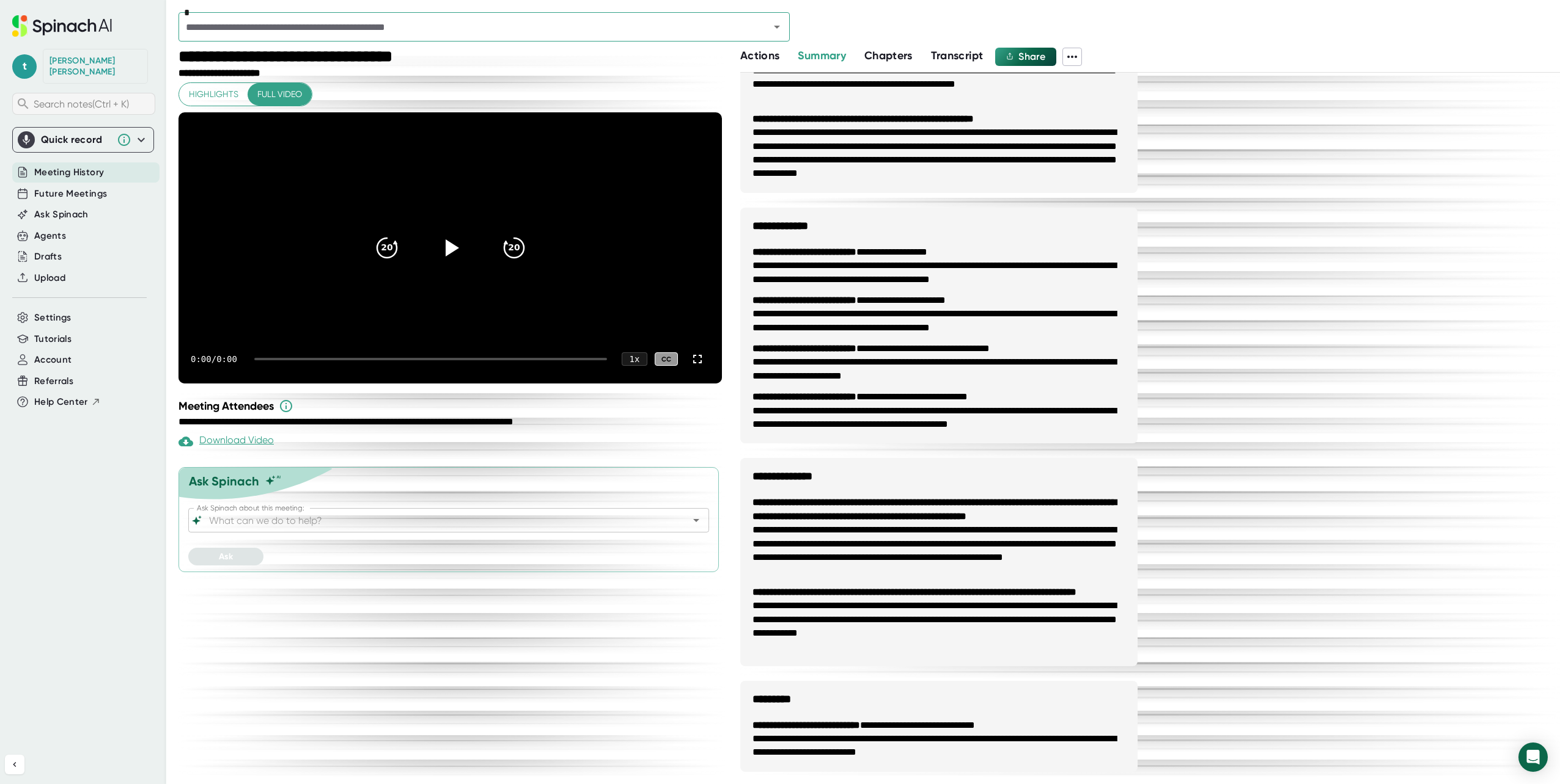
click at [72, 99] on span "Search notes (Ctrl + K)" at bounding box center [92, 104] width 118 height 12
click at [298, 28] on input "text" at bounding box center [465, 26] width 568 height 17
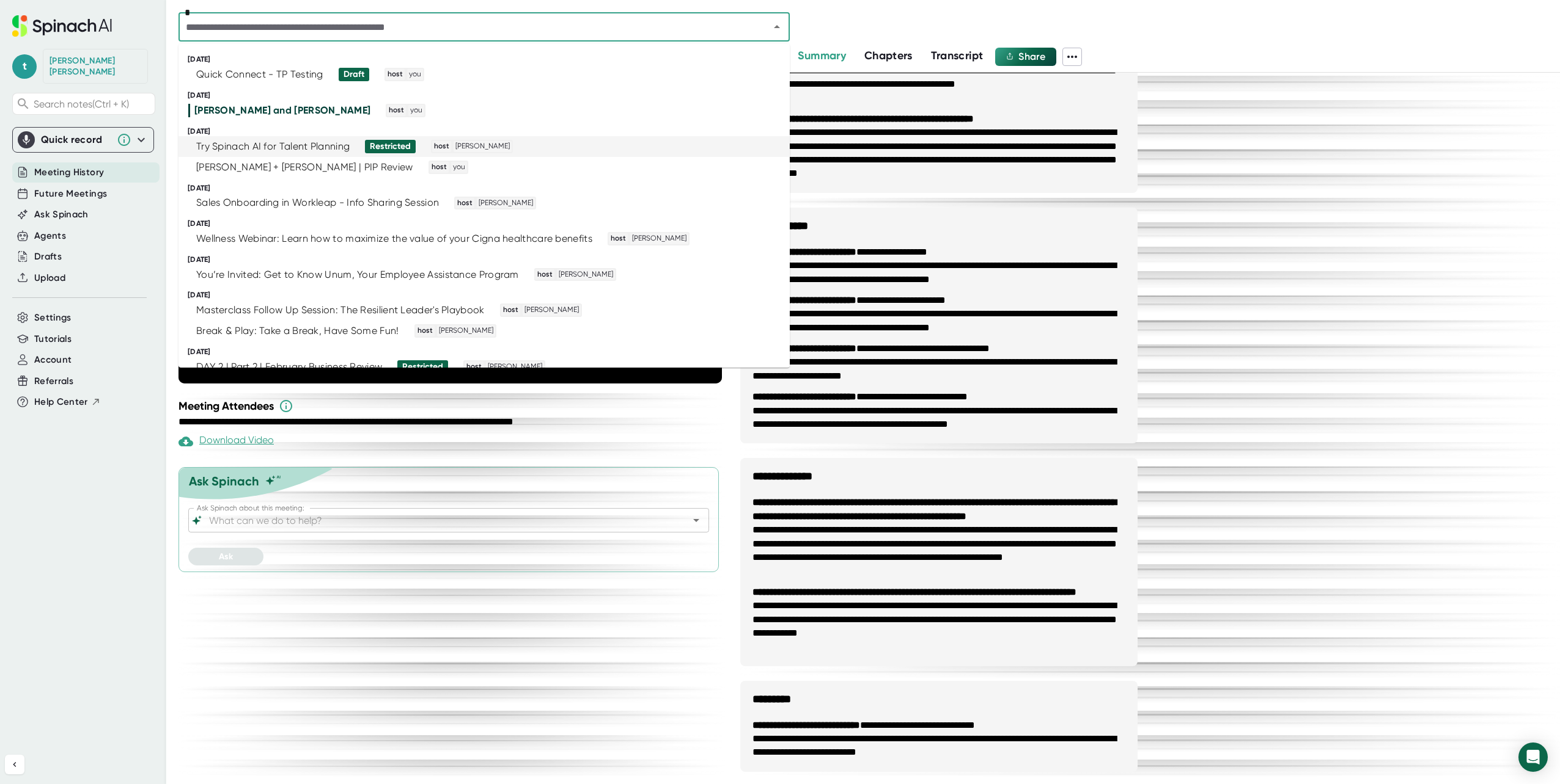
click at [383, 143] on div "Restricted" at bounding box center [390, 146] width 41 height 11
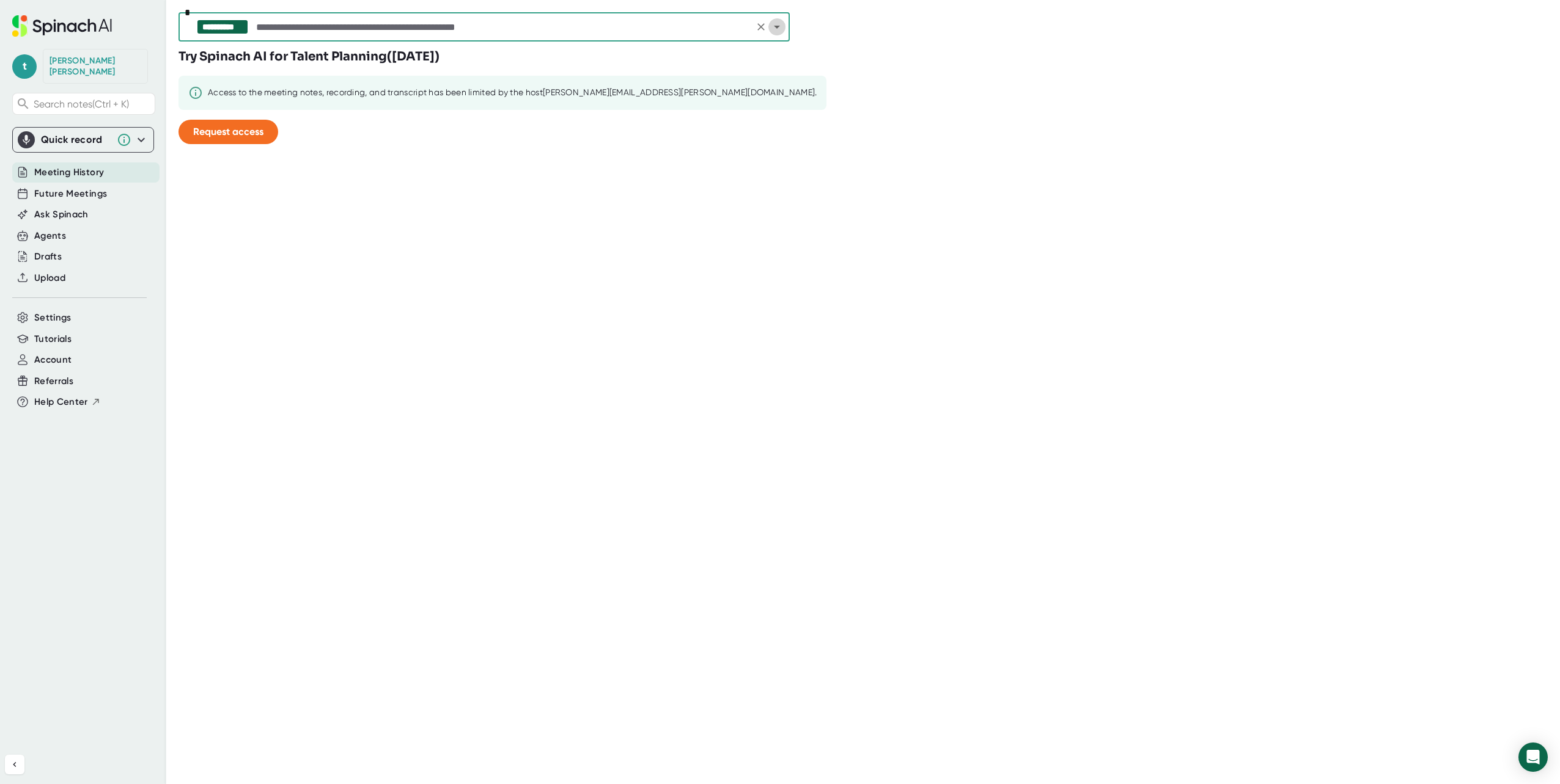
click at [779, 26] on icon "Open" at bounding box center [776, 27] width 6 height 3
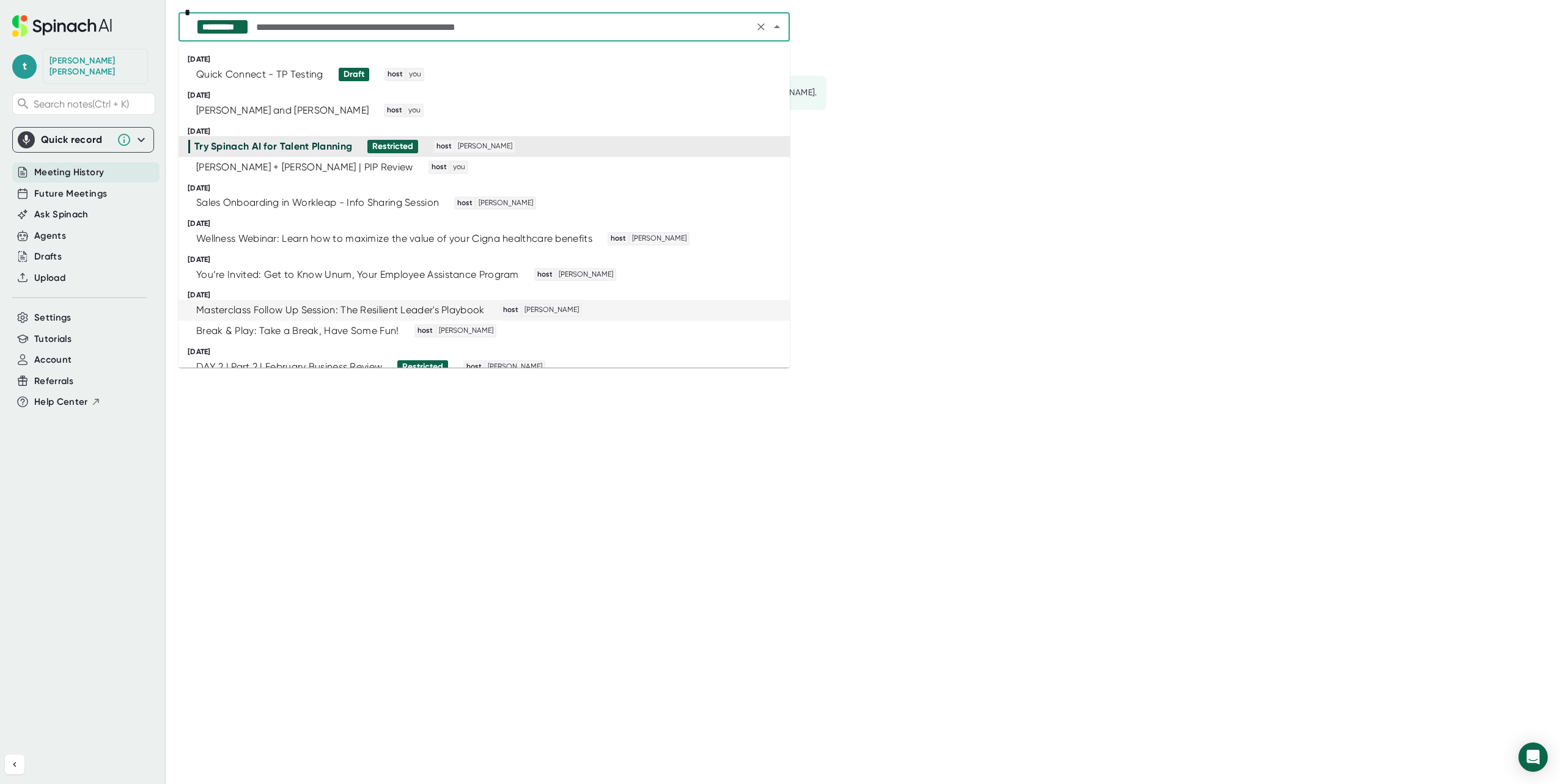
click at [321, 308] on div "Masterclass Follow Up Session: The Resilient Leader's Playbook" at bounding box center [341, 311] width 289 height 13
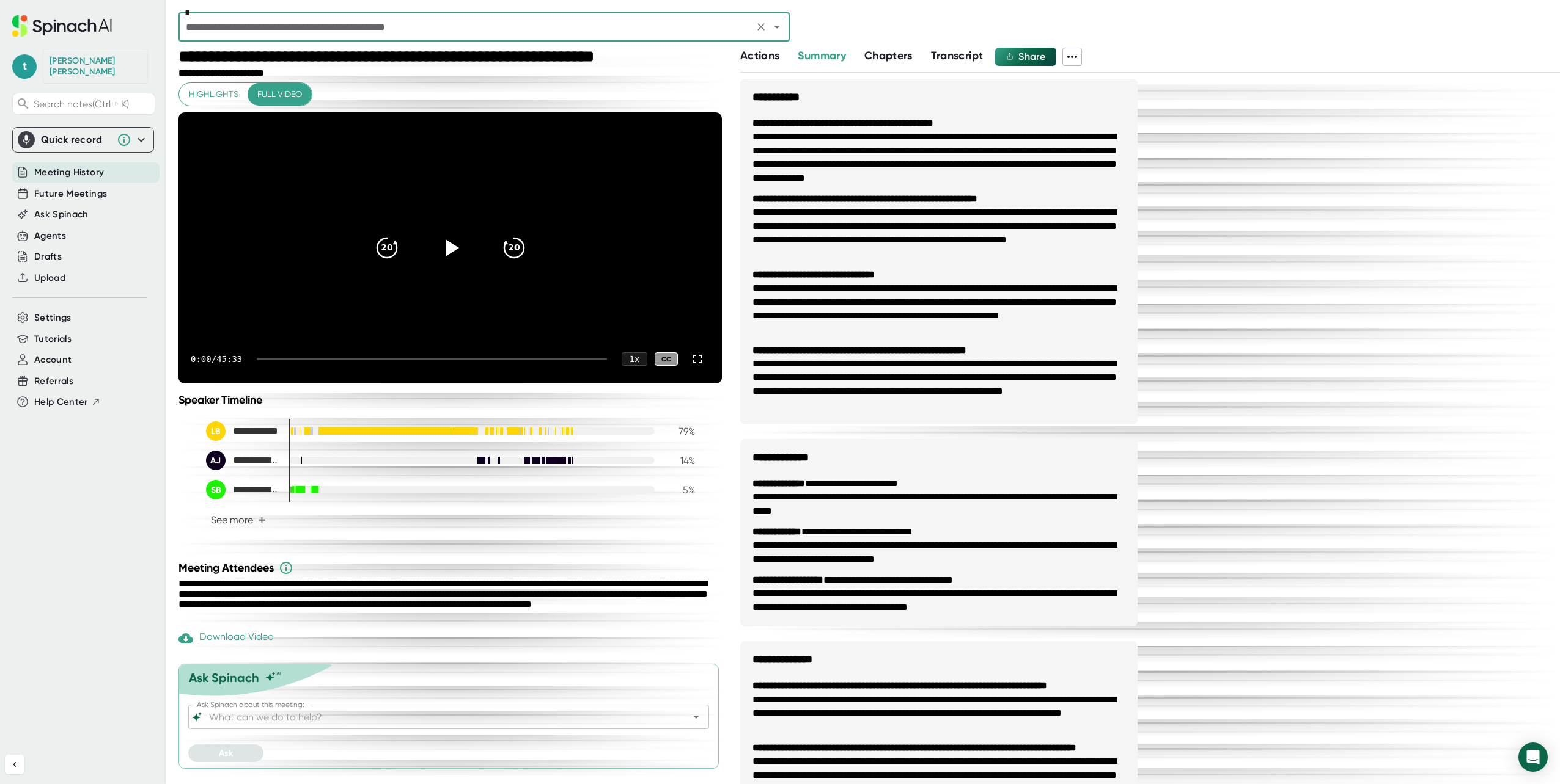
click at [406, 38] on div "*" at bounding box center [484, 27] width 611 height 30
click at [776, 31] on icon "Open" at bounding box center [776, 27] width 14 height 14
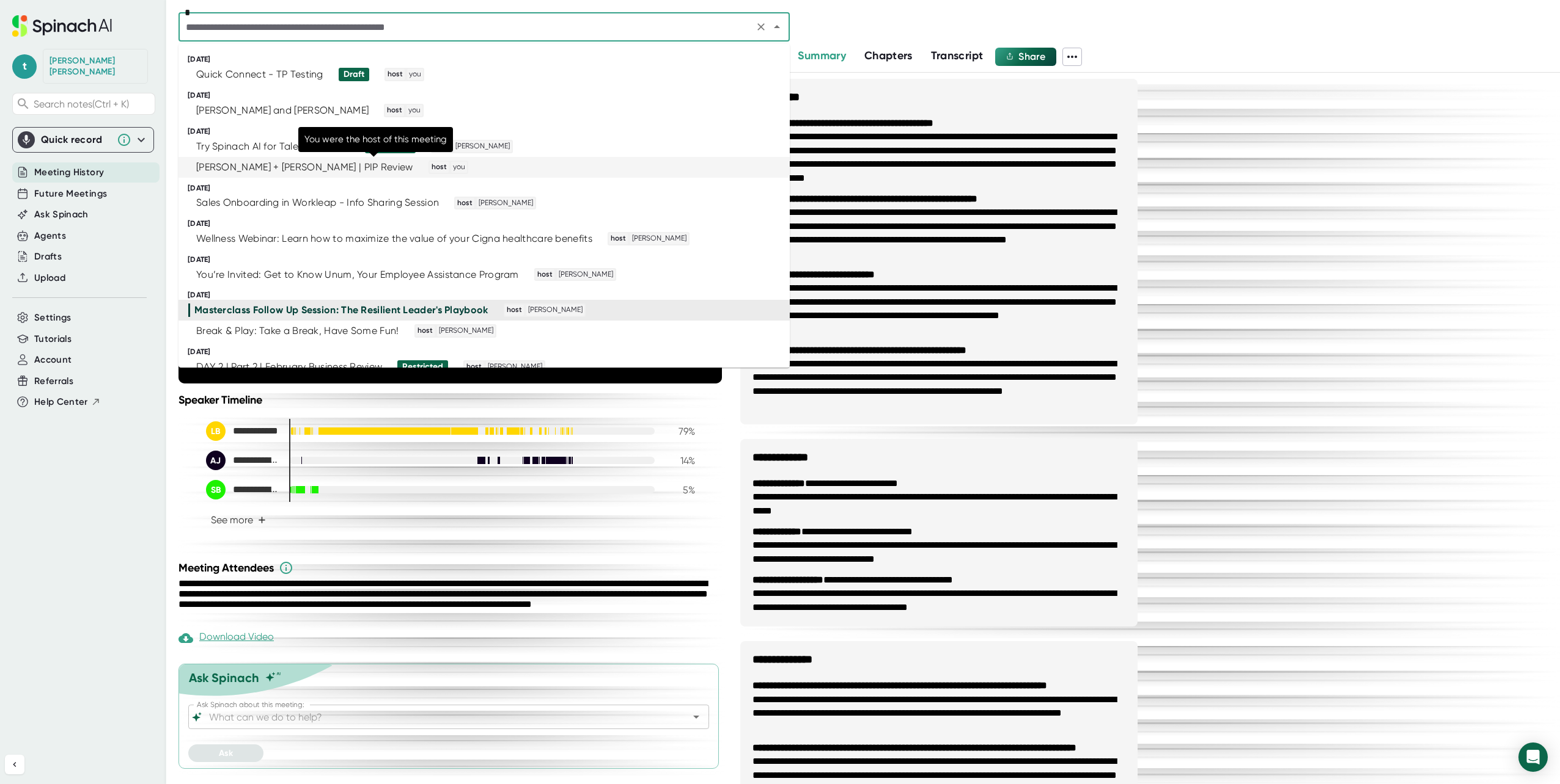
click at [451, 166] on span "you" at bounding box center [459, 168] width 16 height 11
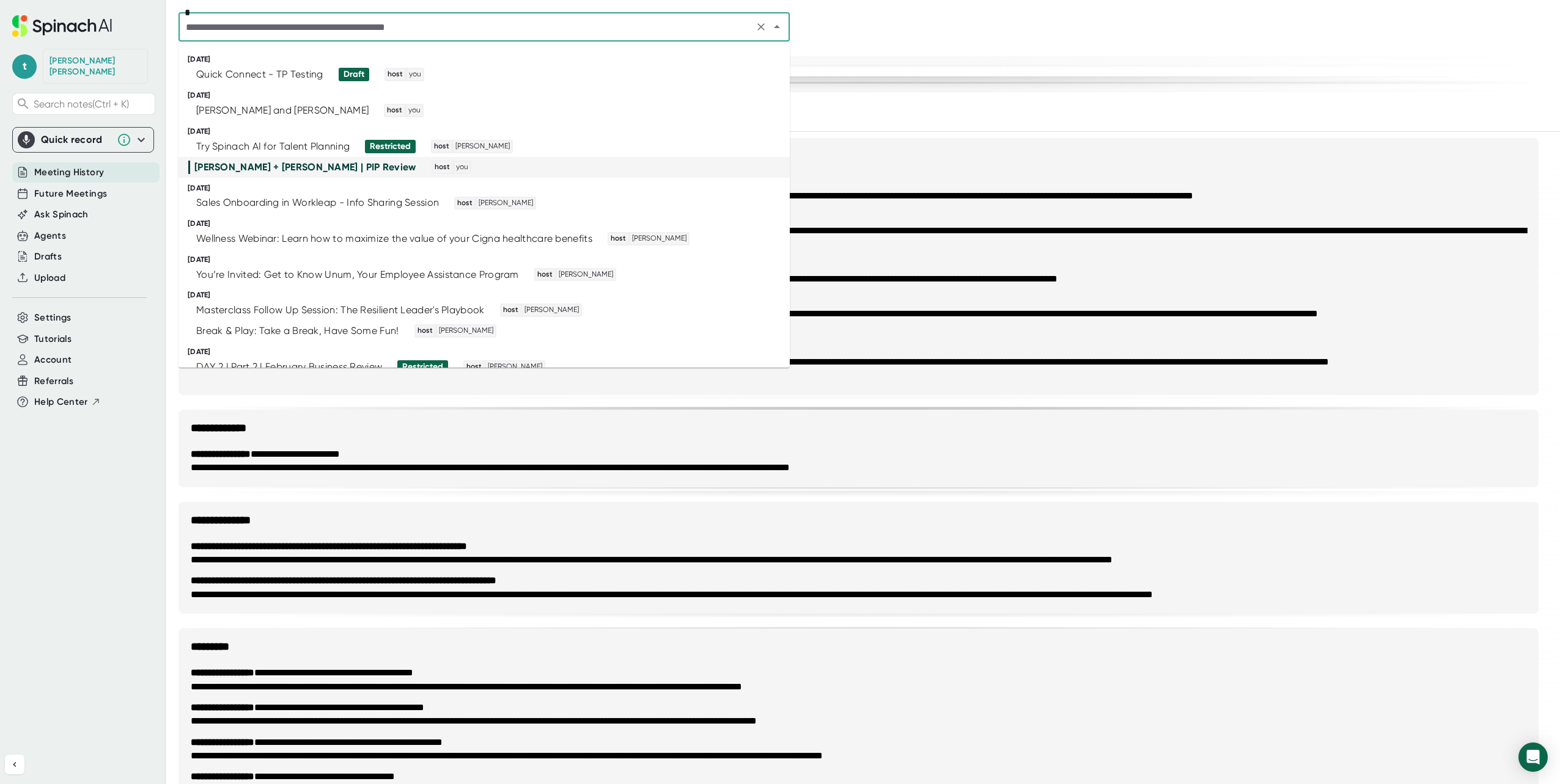
click at [300, 22] on input "text" at bounding box center [465, 26] width 568 height 17
click at [280, 204] on div "Sales Onboarding in Workleap - Info Sharing Session" at bounding box center [317, 203] width 243 height 13
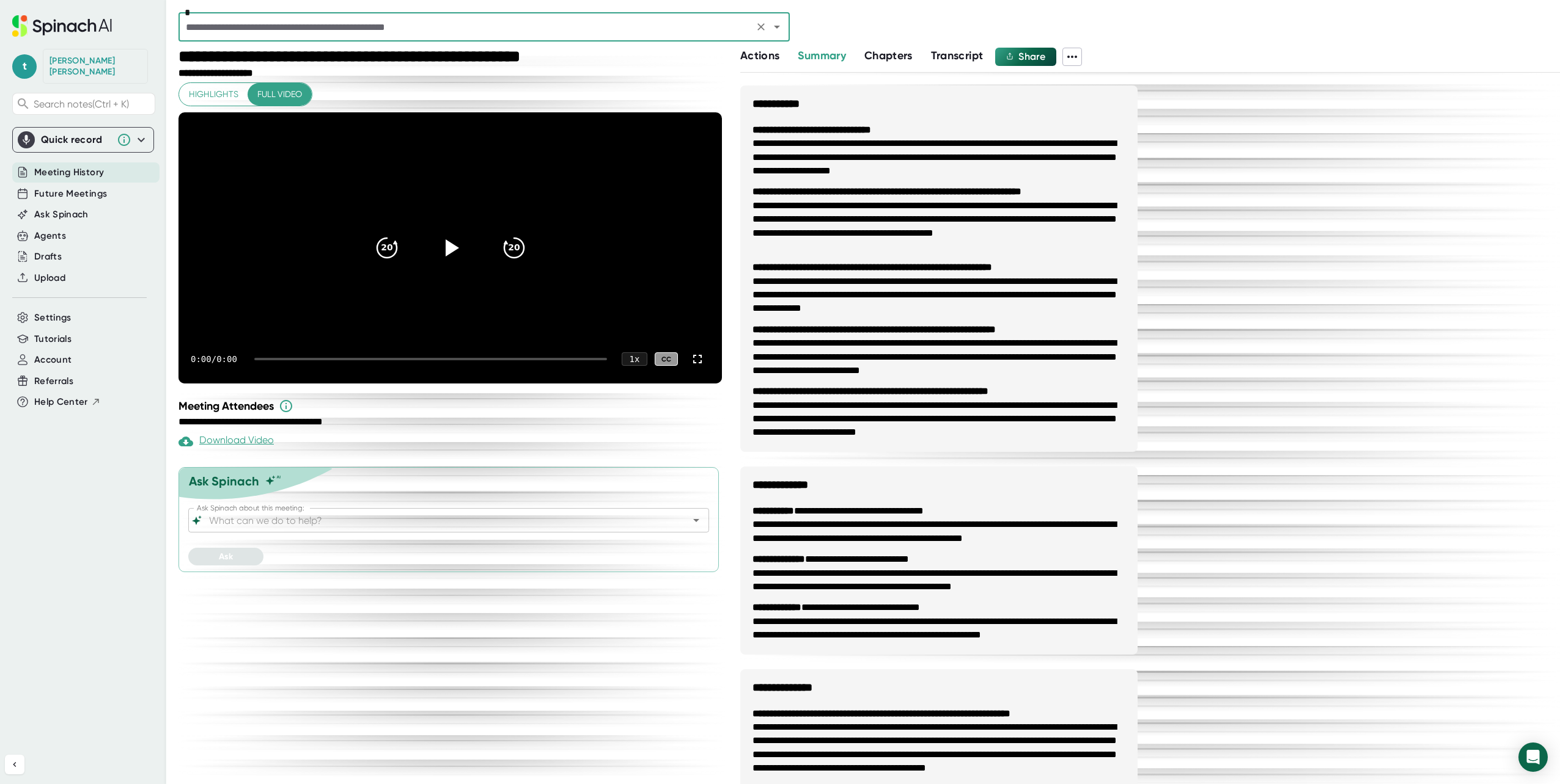
scroll to position [122, 0]
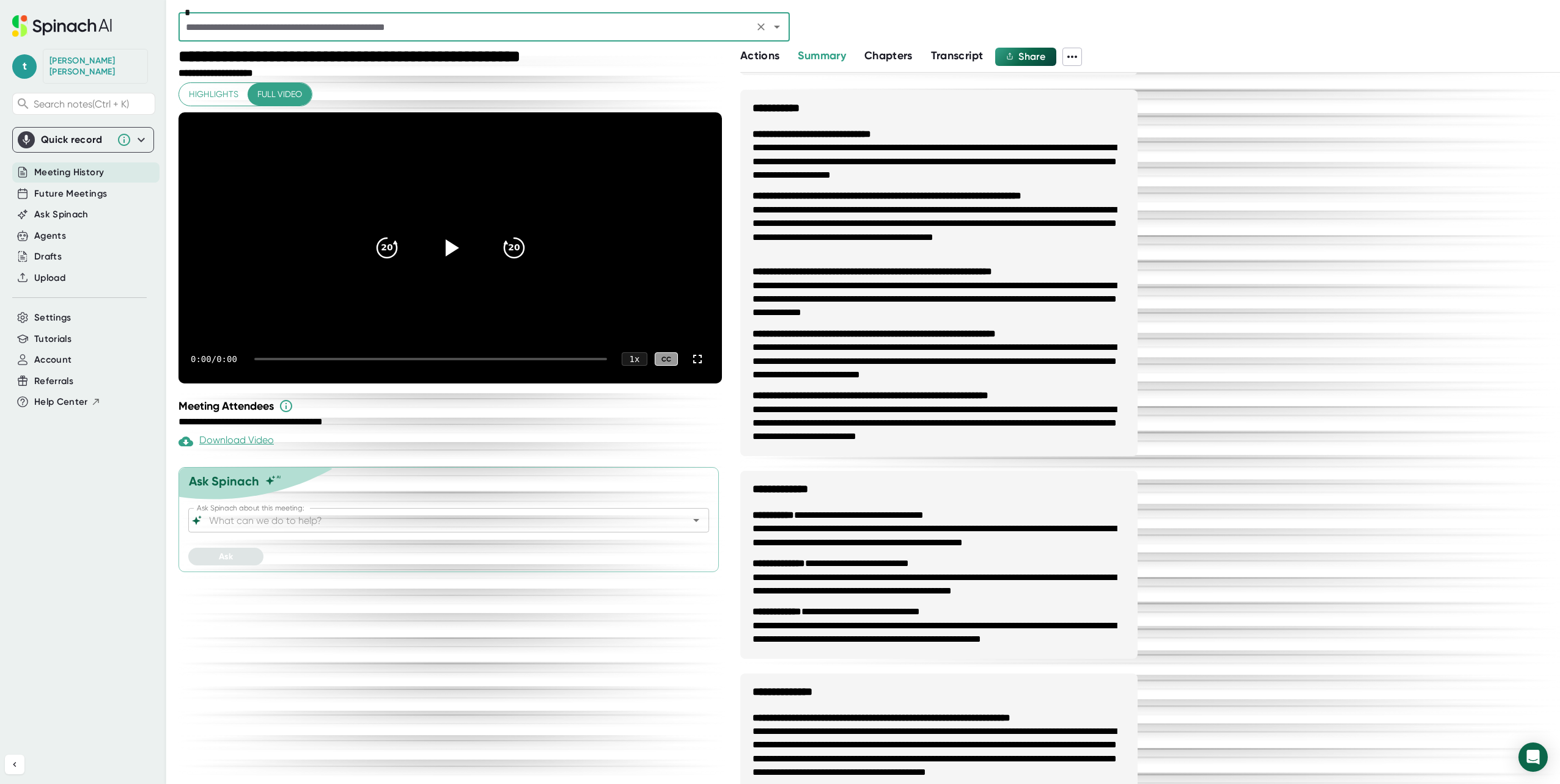
click at [299, 512] on input "Ask Spinach about this meeting:" at bounding box center [438, 520] width 463 height 17
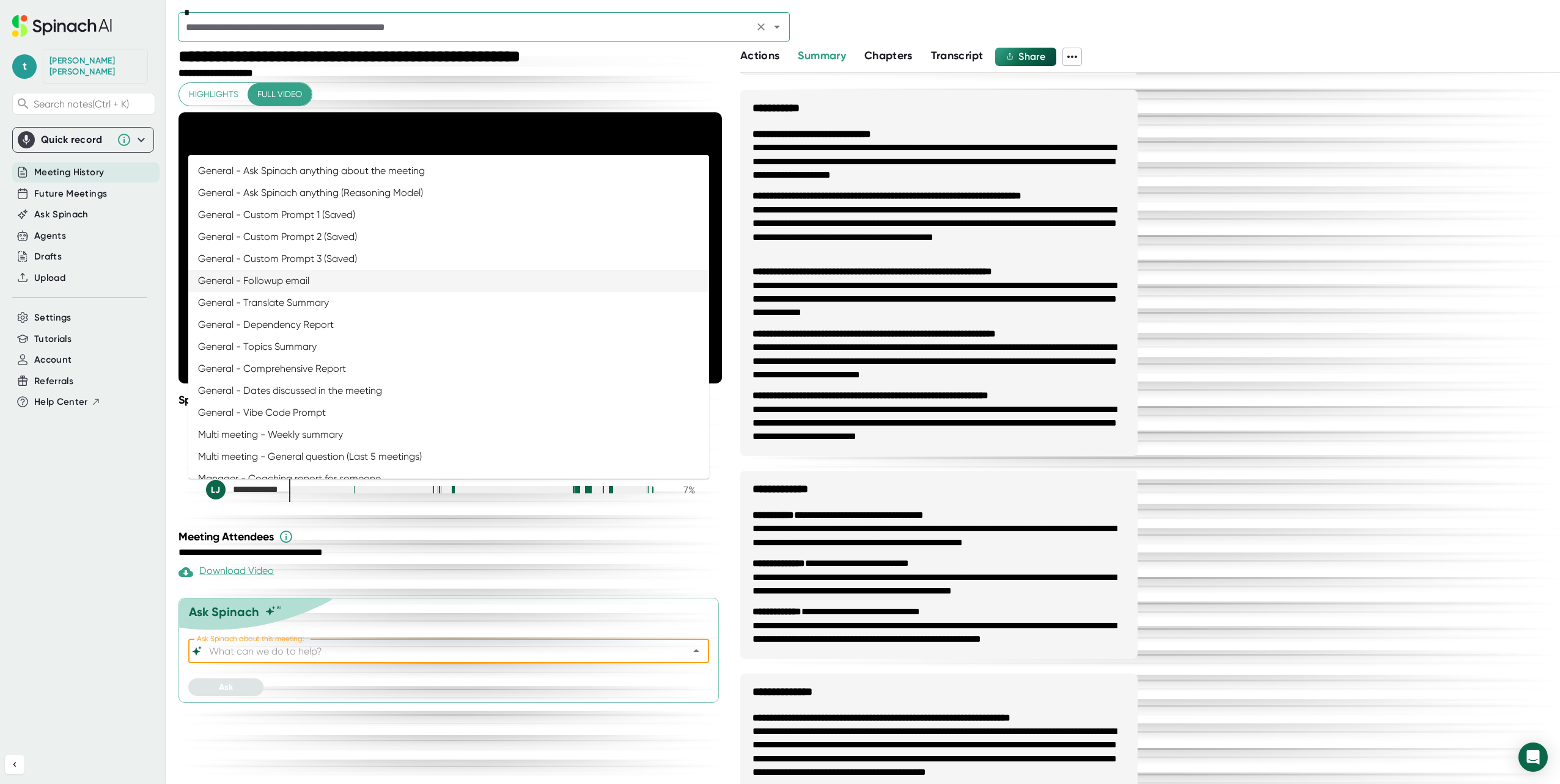
click at [775, 30] on icon "Open" at bounding box center [776, 27] width 14 height 14
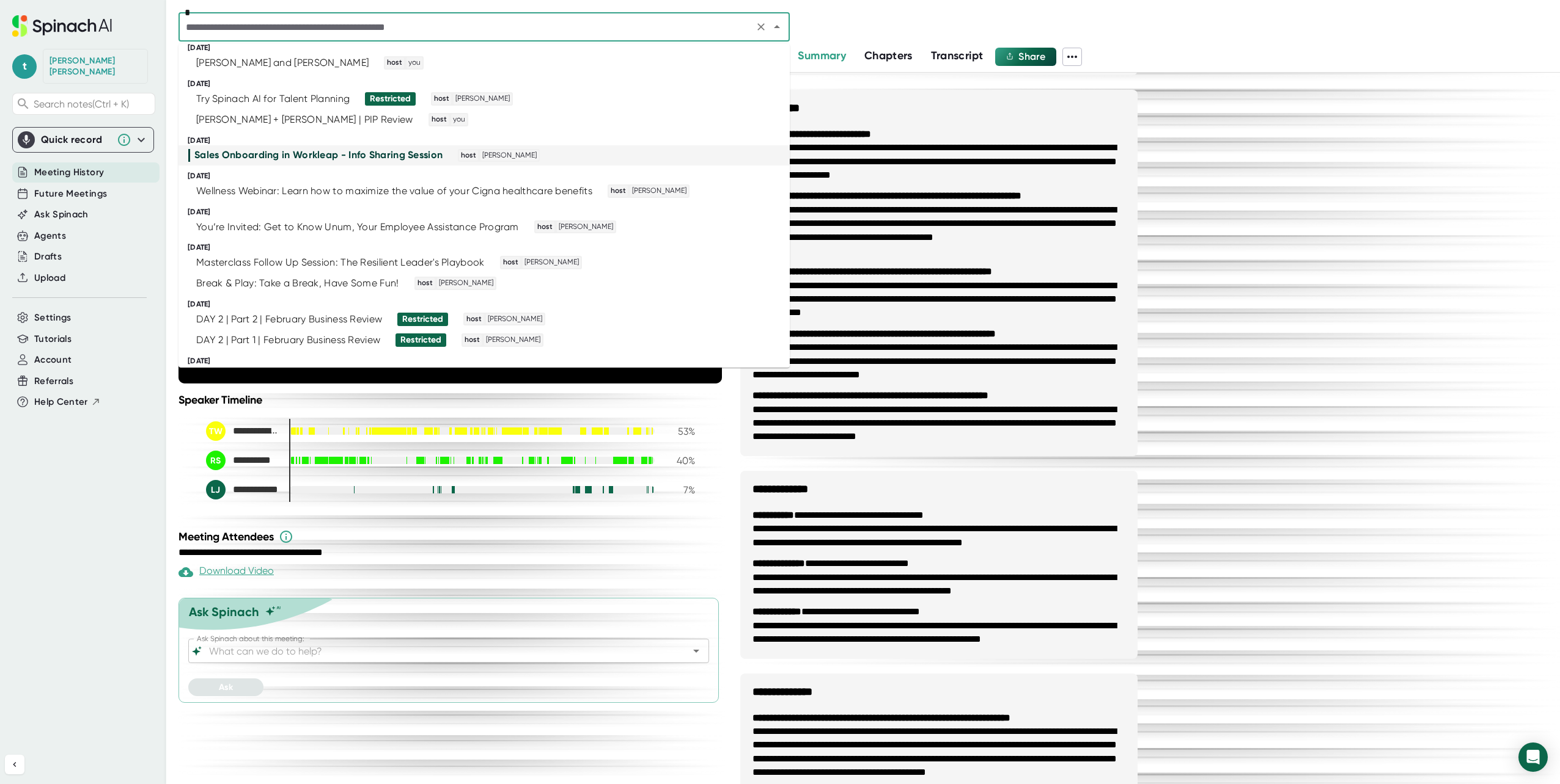
scroll to position [91, 0]
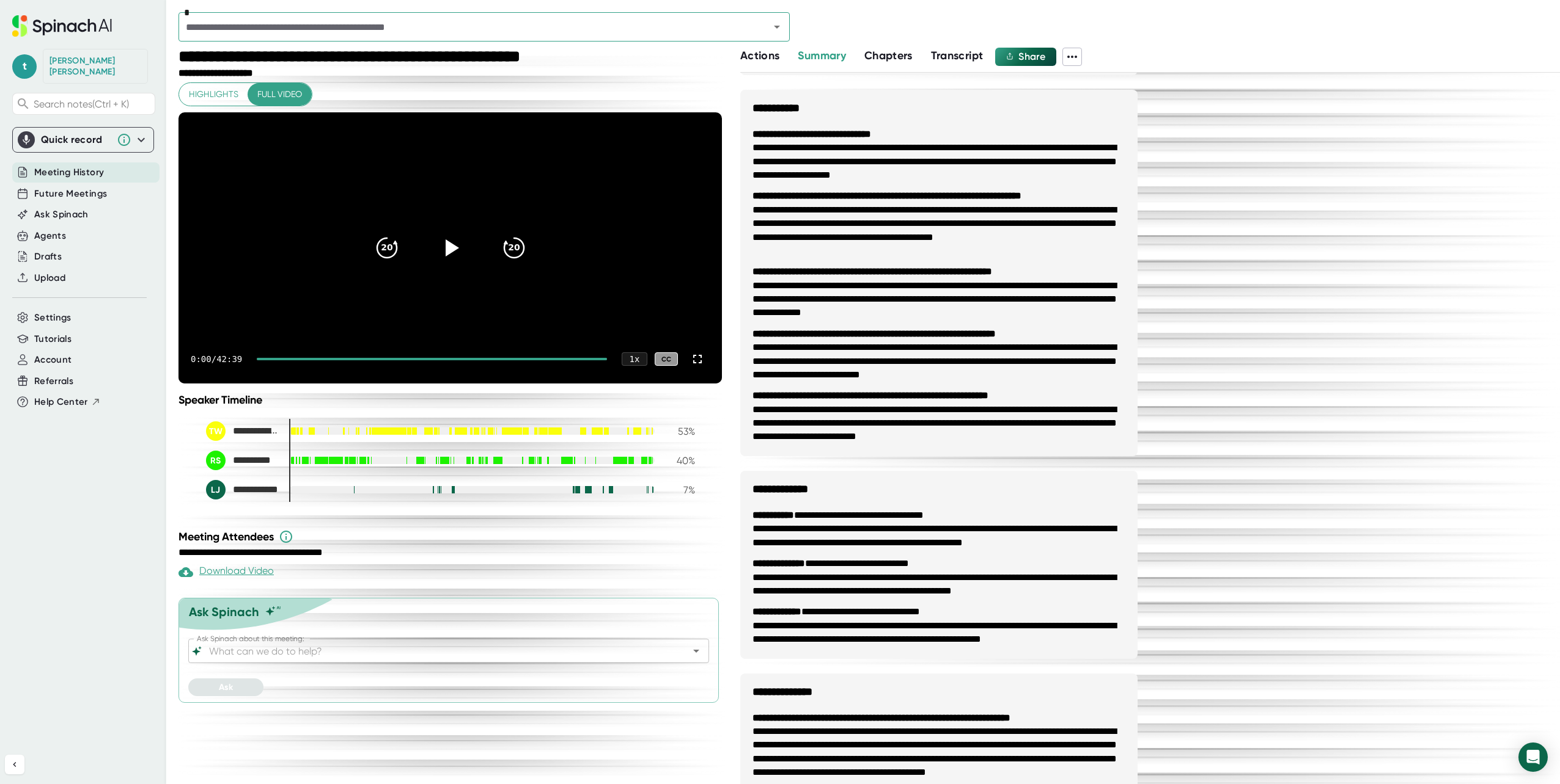
click at [59, 166] on span "Meeting History" at bounding box center [69, 173] width 70 height 14
click at [56, 187] on span "Future Meetings" at bounding box center [70, 194] width 73 height 14
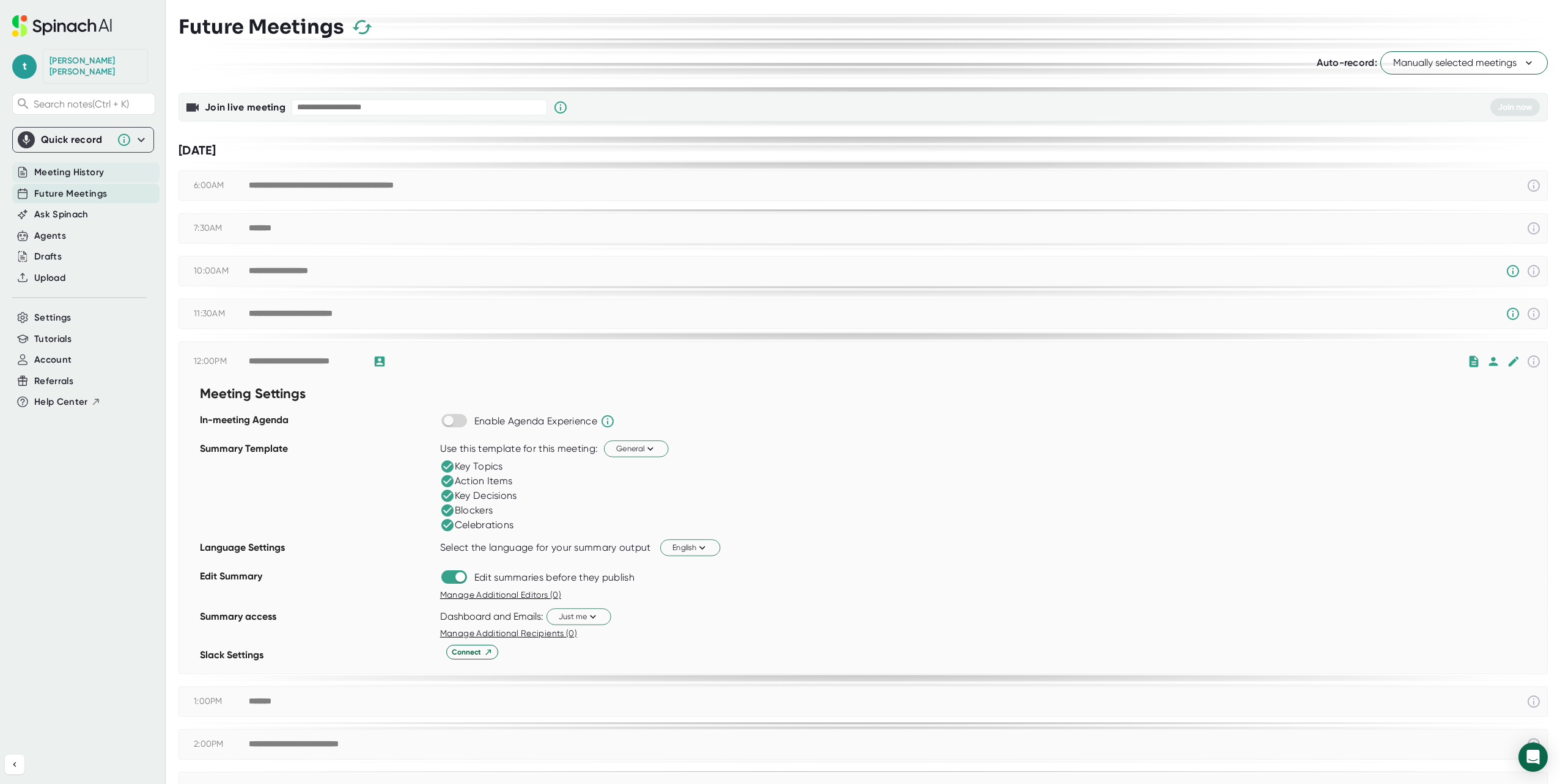
click at [70, 166] on span "Meeting History" at bounding box center [69, 173] width 70 height 14
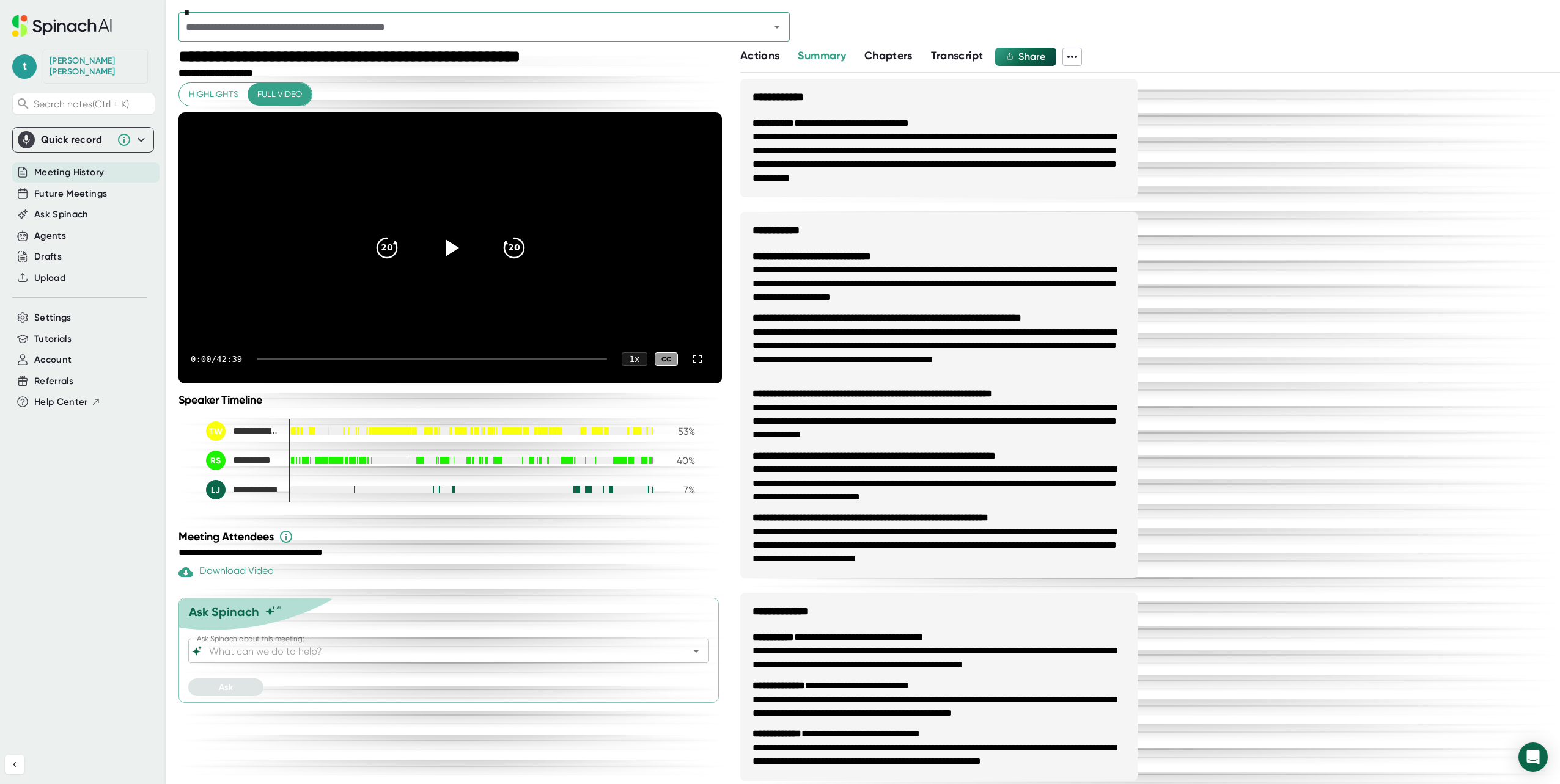
click at [775, 26] on icon "Open" at bounding box center [776, 27] width 6 height 3
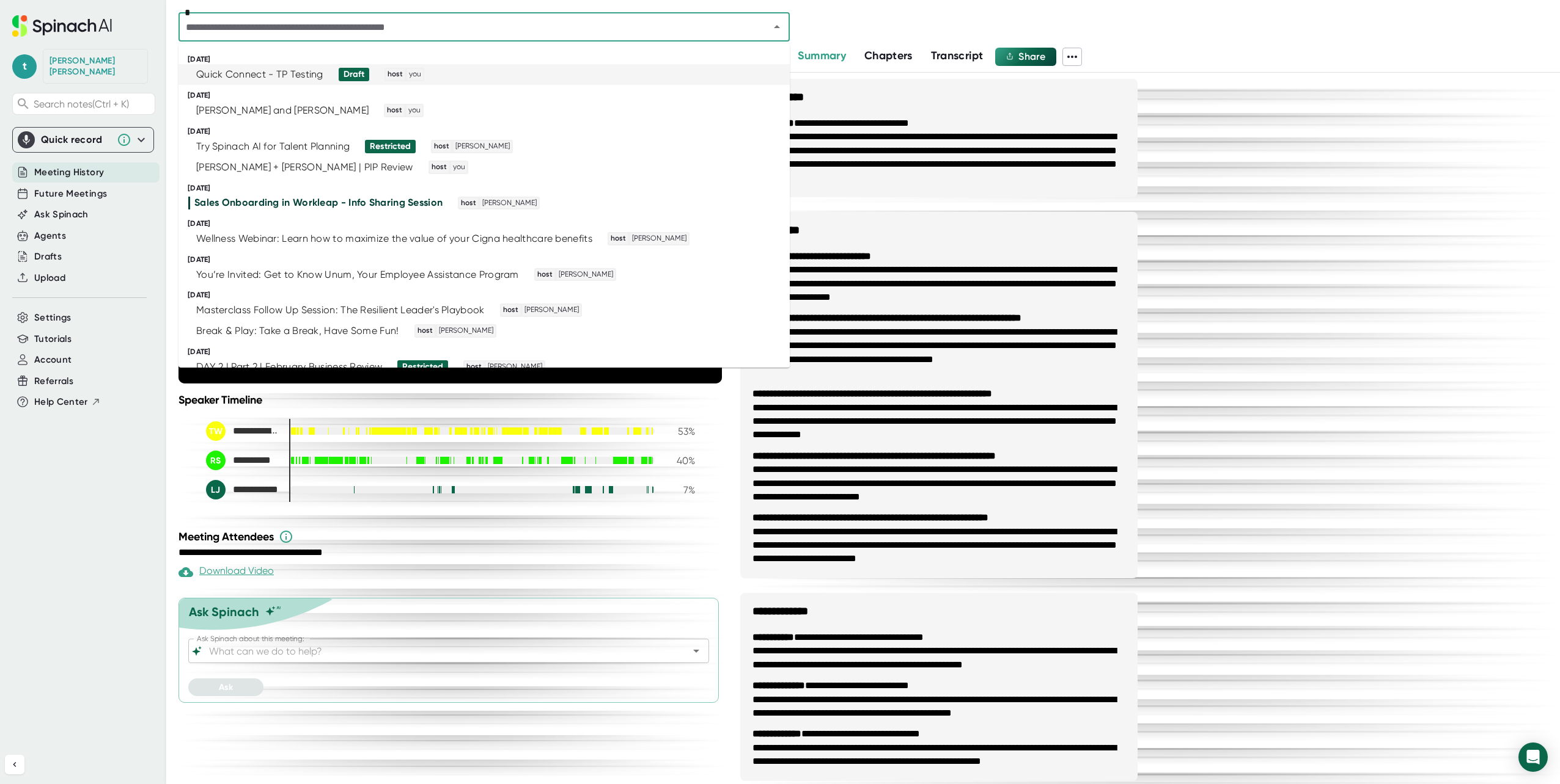
click at [224, 71] on div "Quick Connect - TP Testing" at bounding box center [260, 74] width 127 height 13
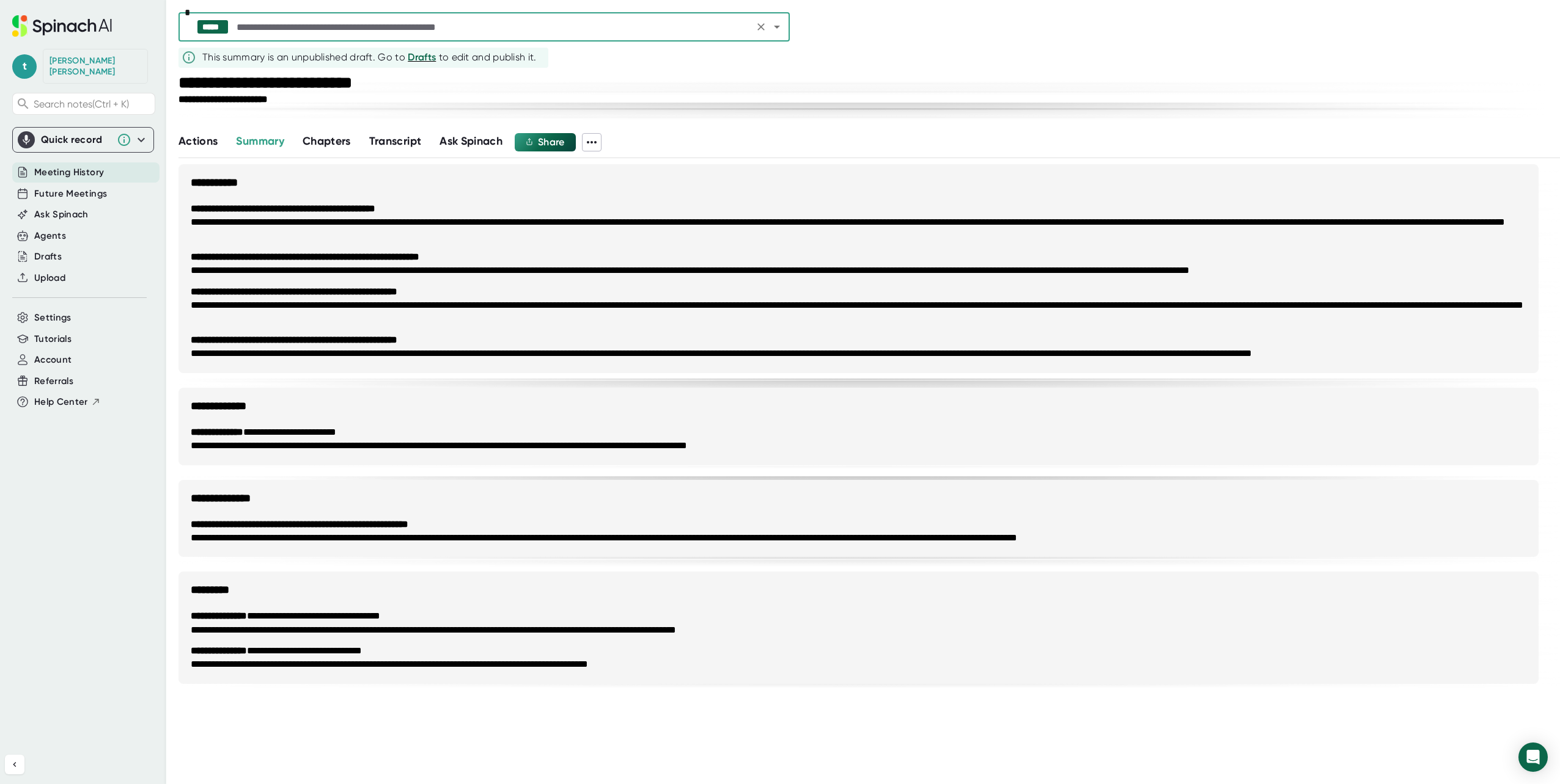
click at [761, 26] on icon "Clear" at bounding box center [761, 27] width 13 height 13
click at [59, 166] on span "Meeting History" at bounding box center [69, 173] width 70 height 14
click at [50, 187] on span "Future Meetings" at bounding box center [70, 194] width 73 height 14
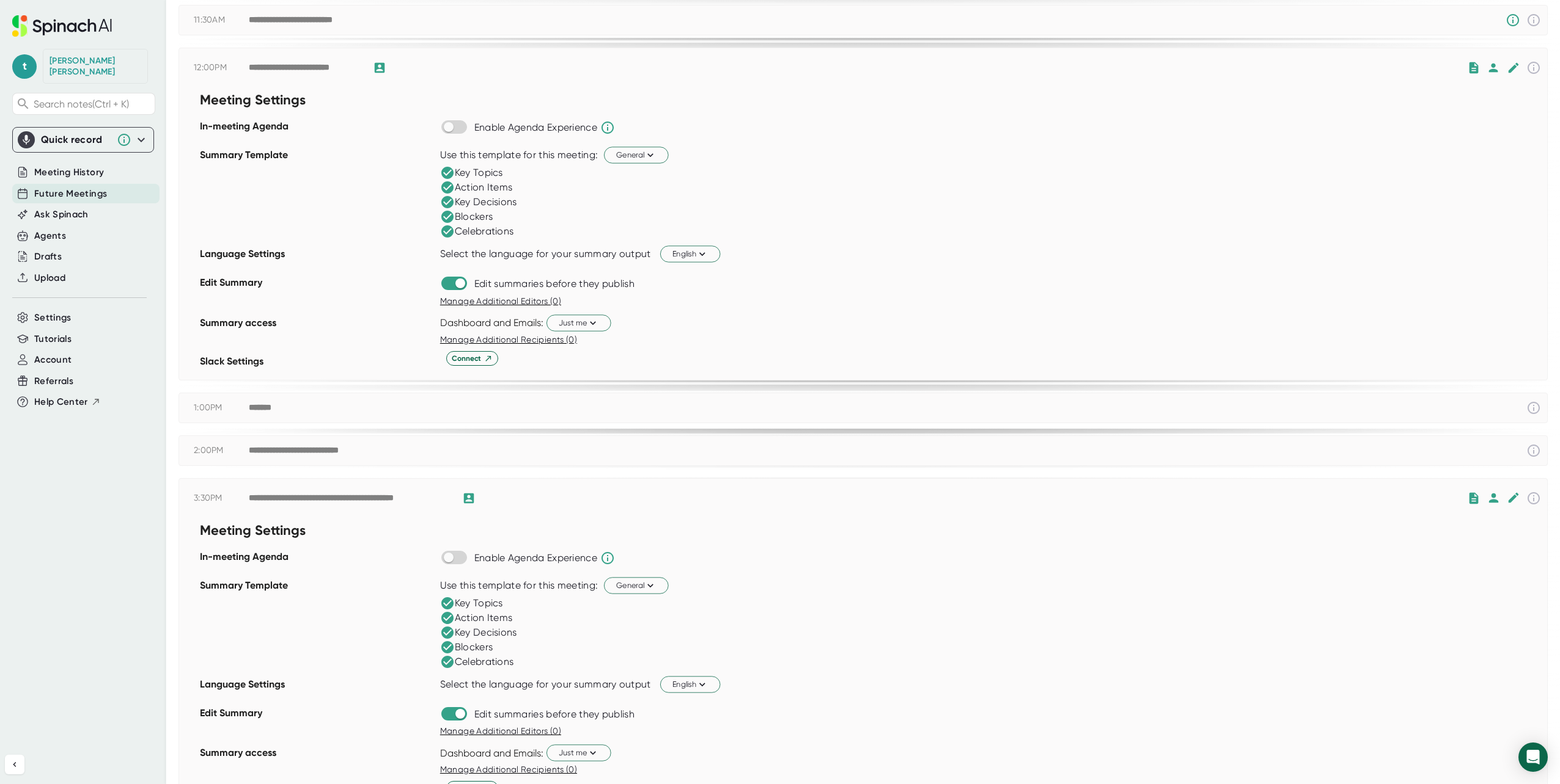
scroll to position [427, 0]
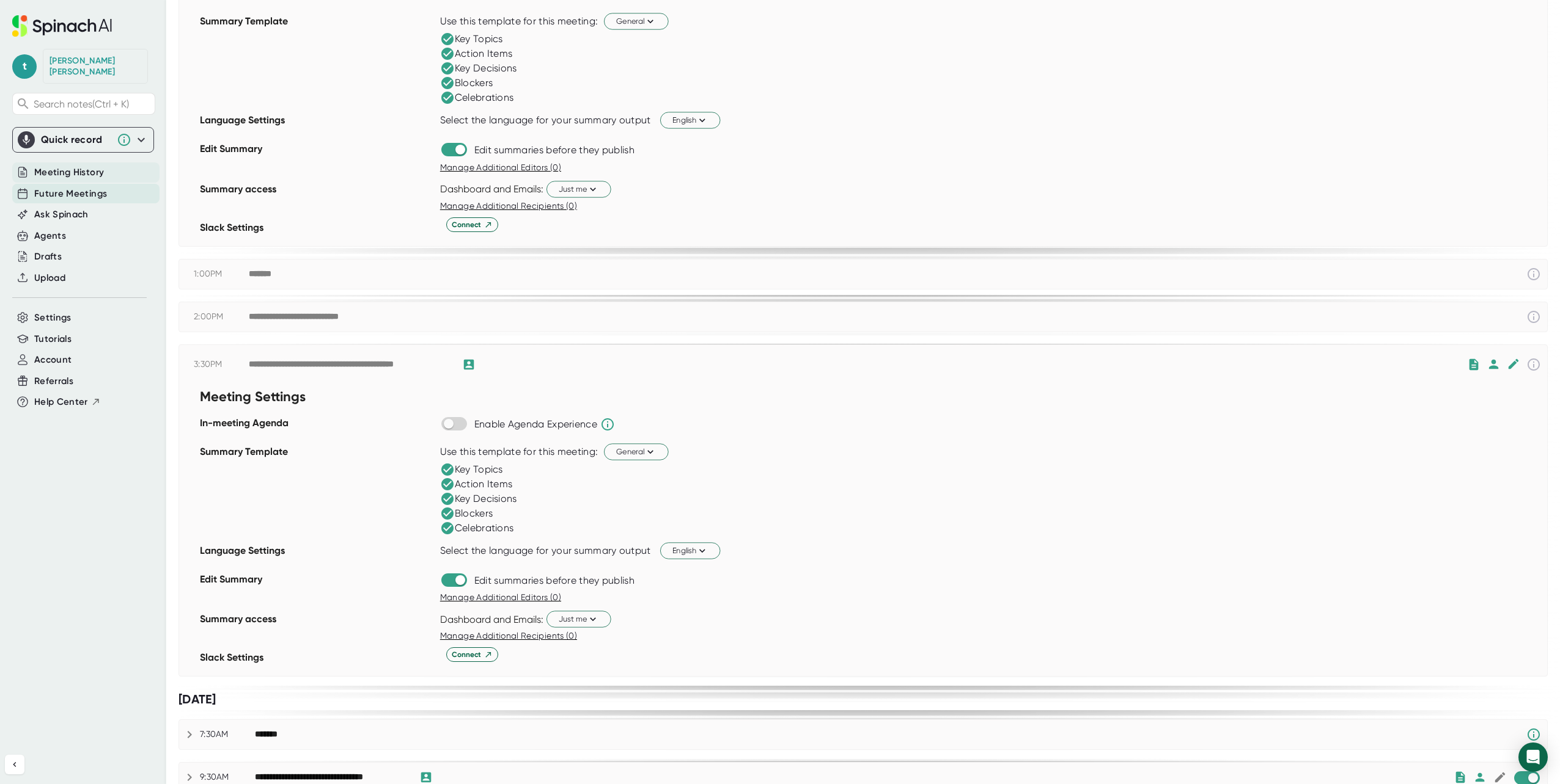
click at [70, 166] on span "Meeting History" at bounding box center [69, 173] width 70 height 14
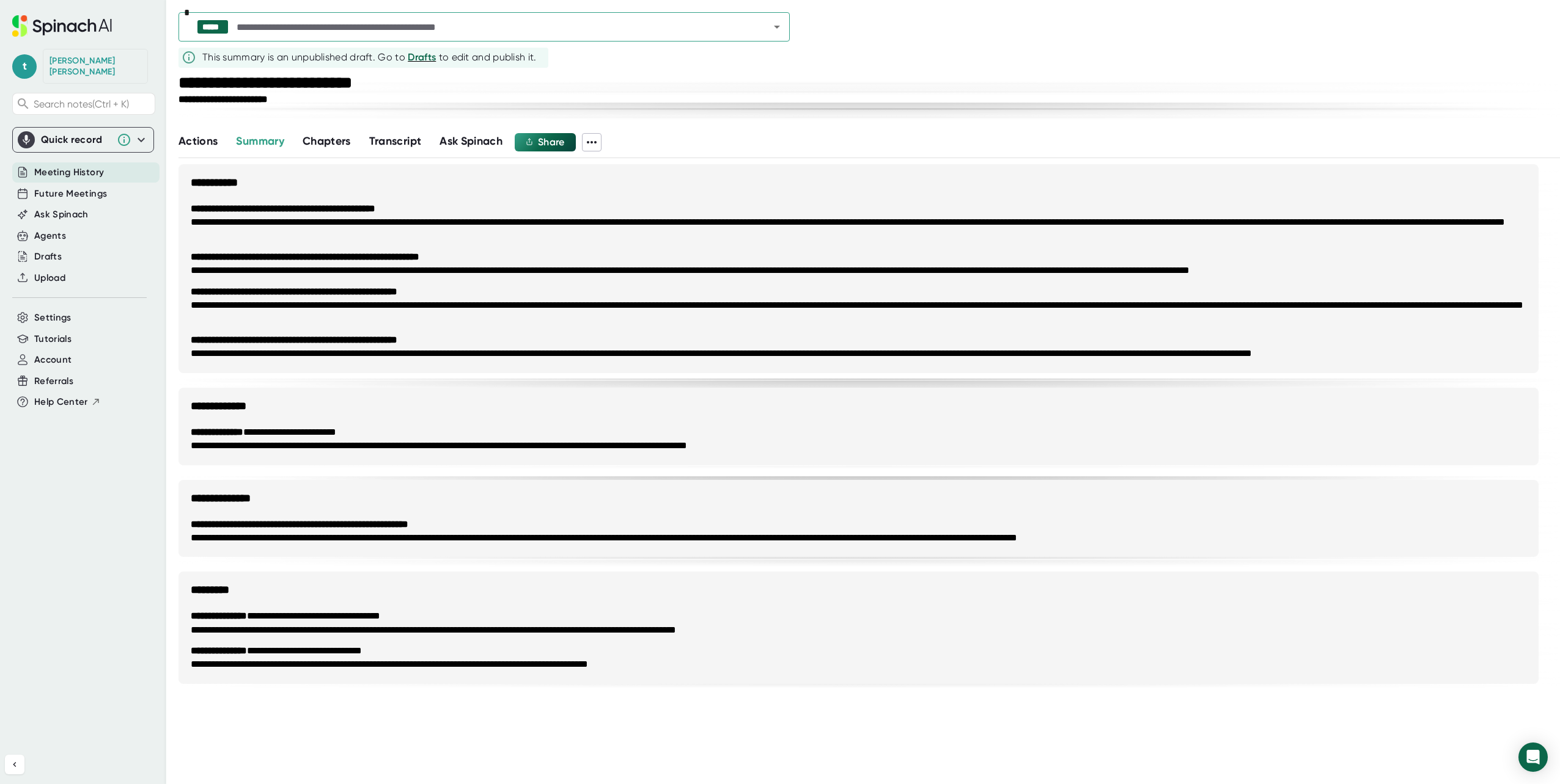
click at [199, 134] on button "Actions" at bounding box center [198, 142] width 39 height 16
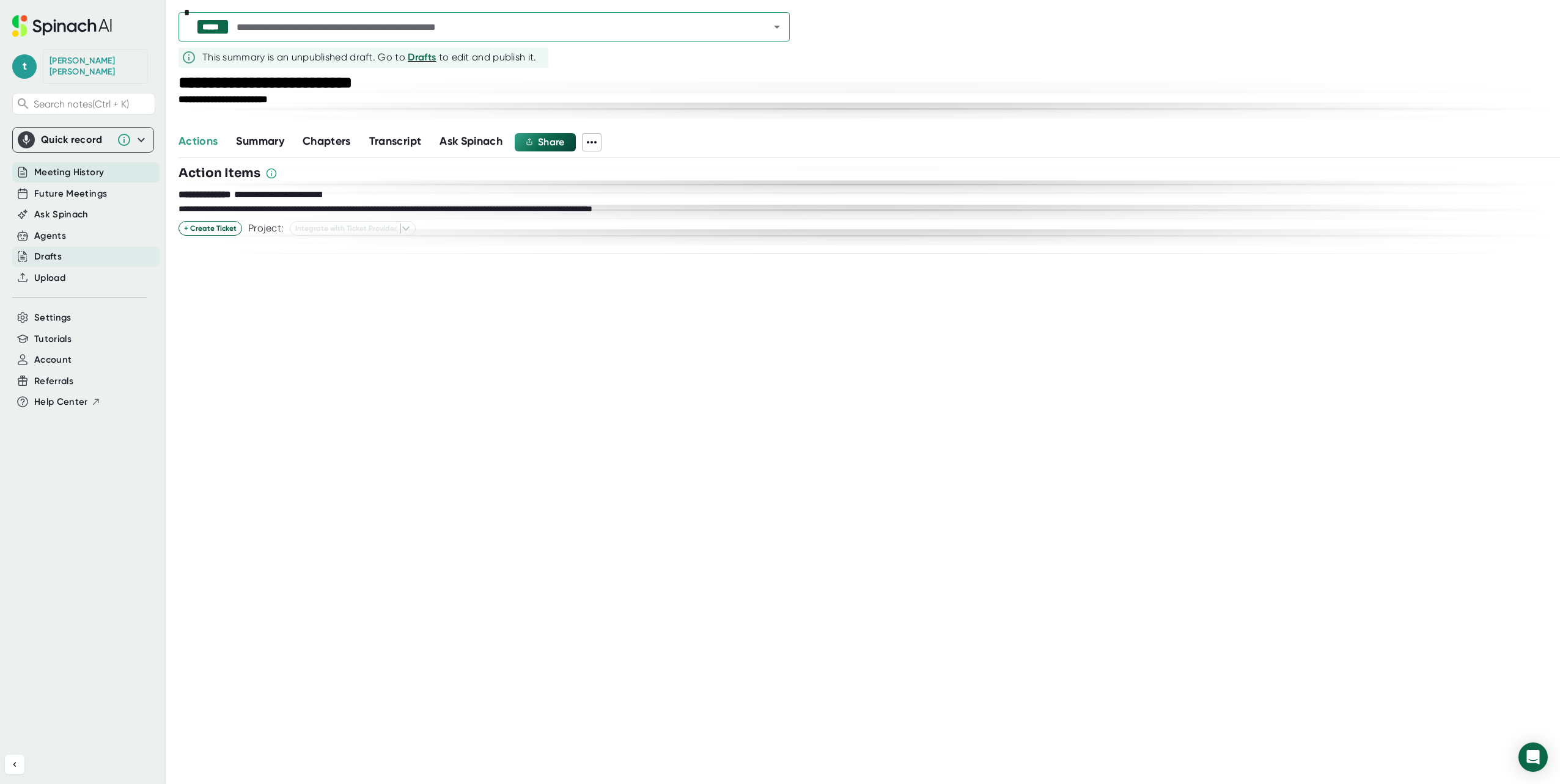
click at [46, 250] on div "Drafts" at bounding box center [48, 257] width 28 height 14
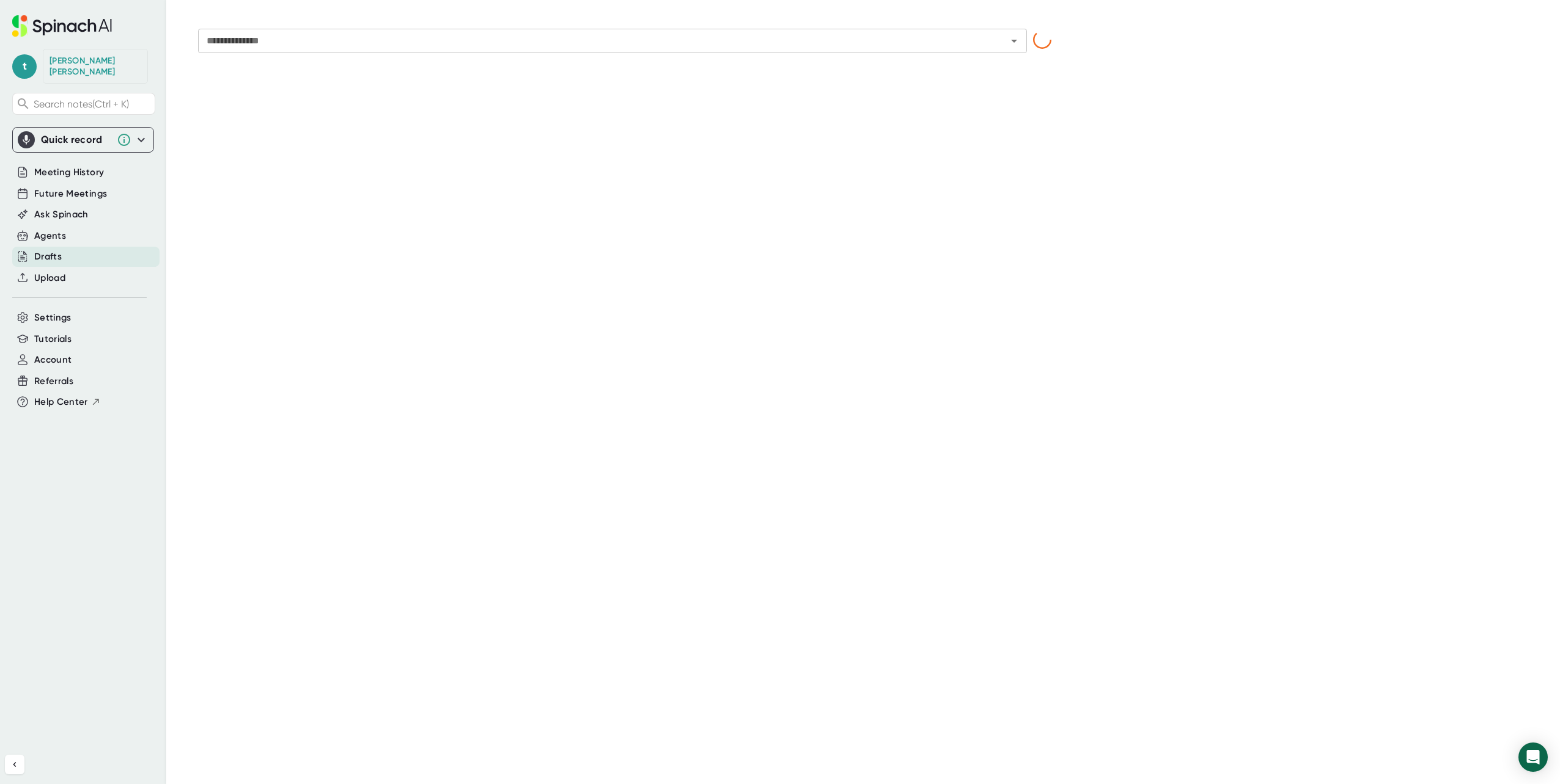
type input "**********"
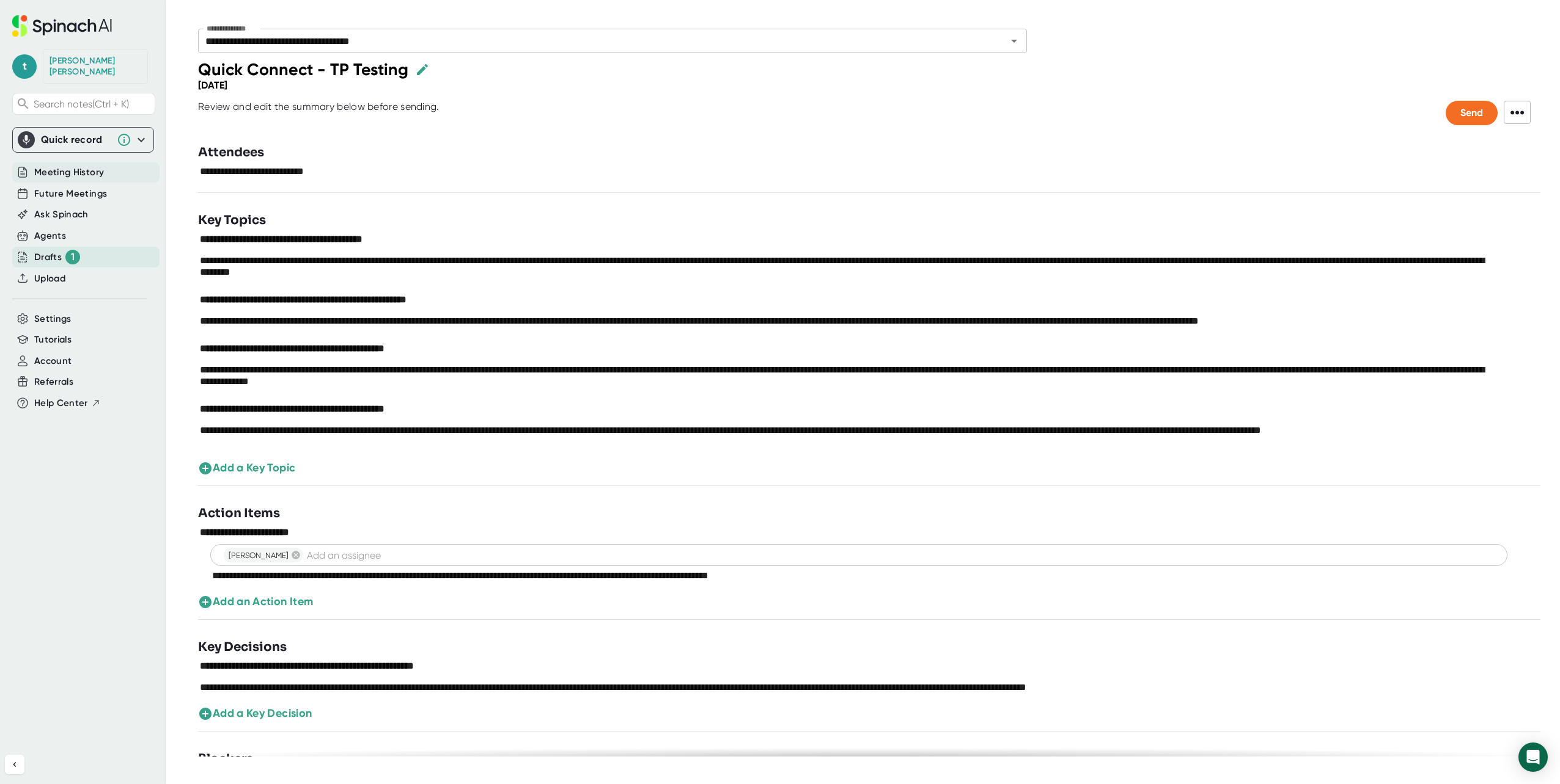
click at [47, 166] on span "Meeting History" at bounding box center [69, 173] width 70 height 14
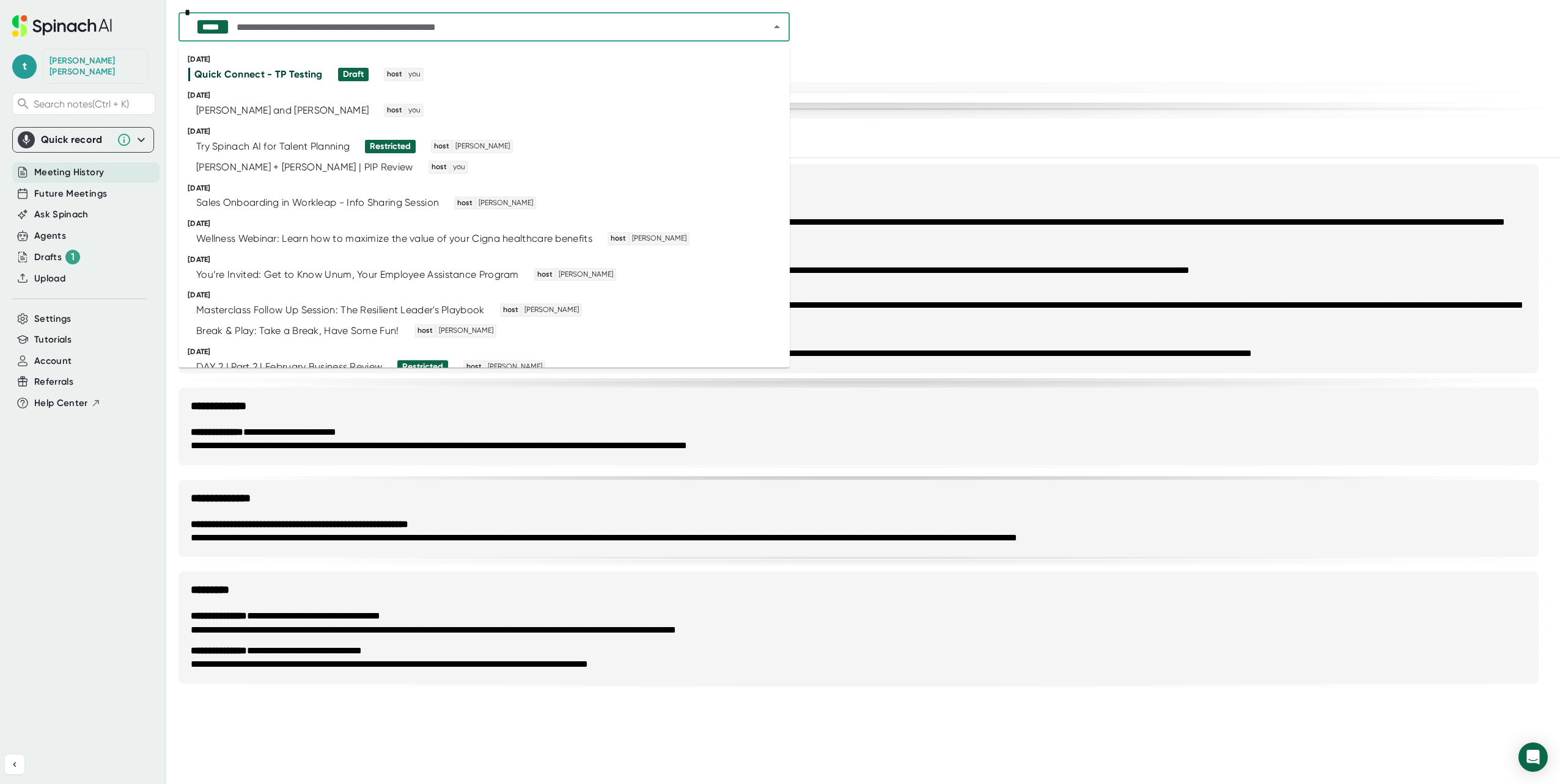
click at [414, 28] on input "text" at bounding box center [491, 26] width 516 height 17
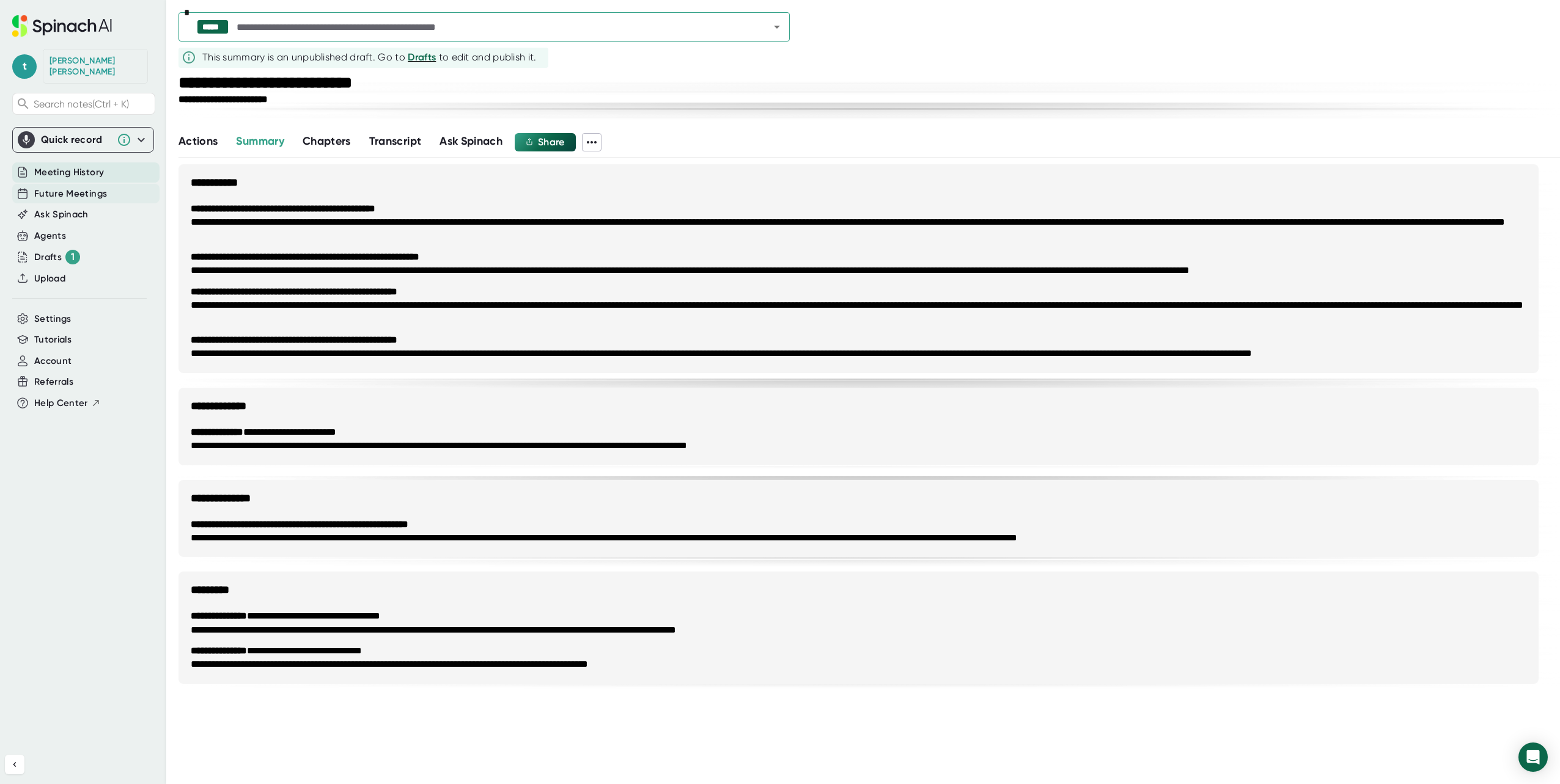
click at [63, 188] on span "Future Meetings" at bounding box center [70, 194] width 73 height 14
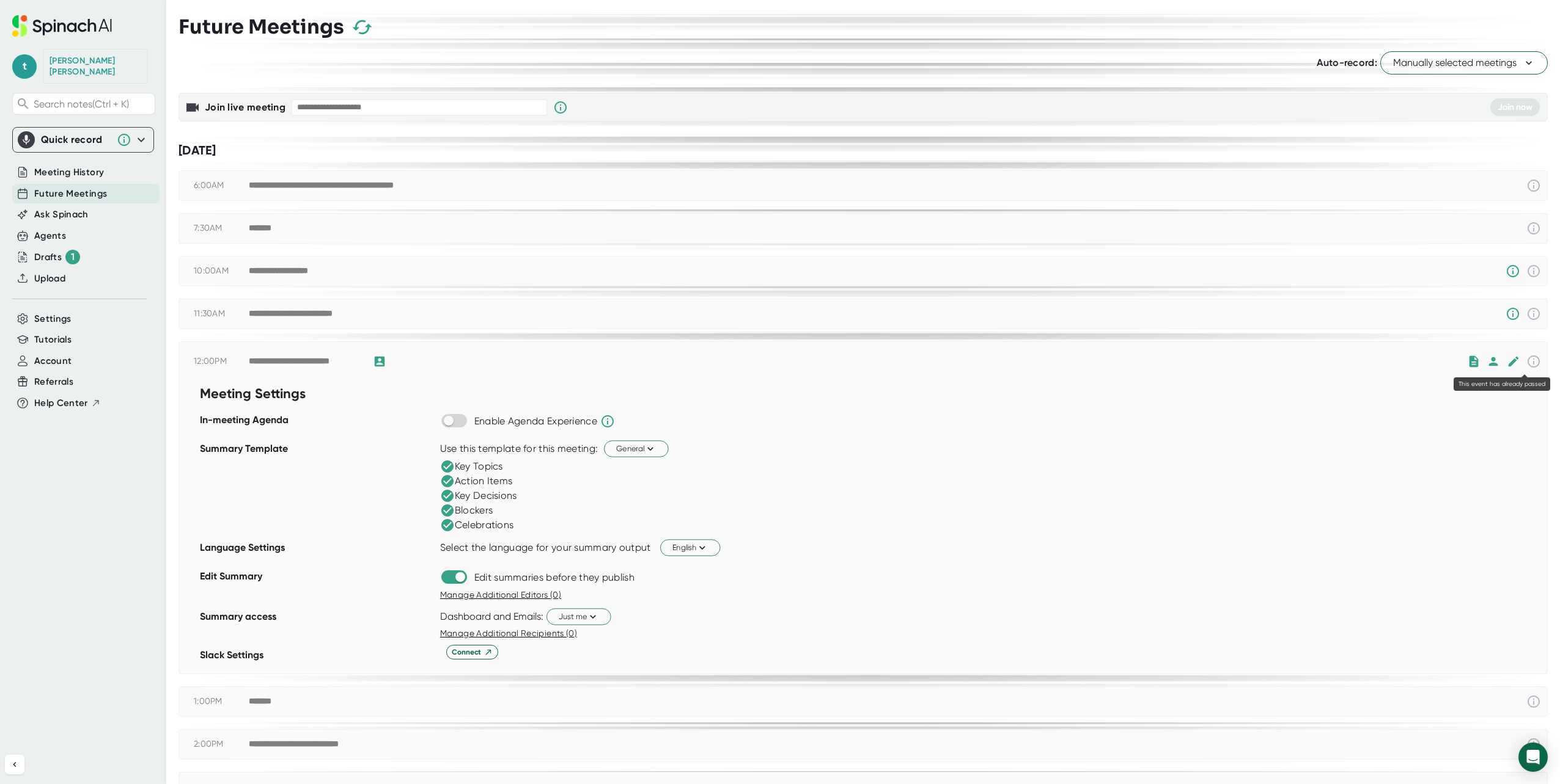
click at [1528, 366] on icon at bounding box center [1534, 362] width 13 height 13
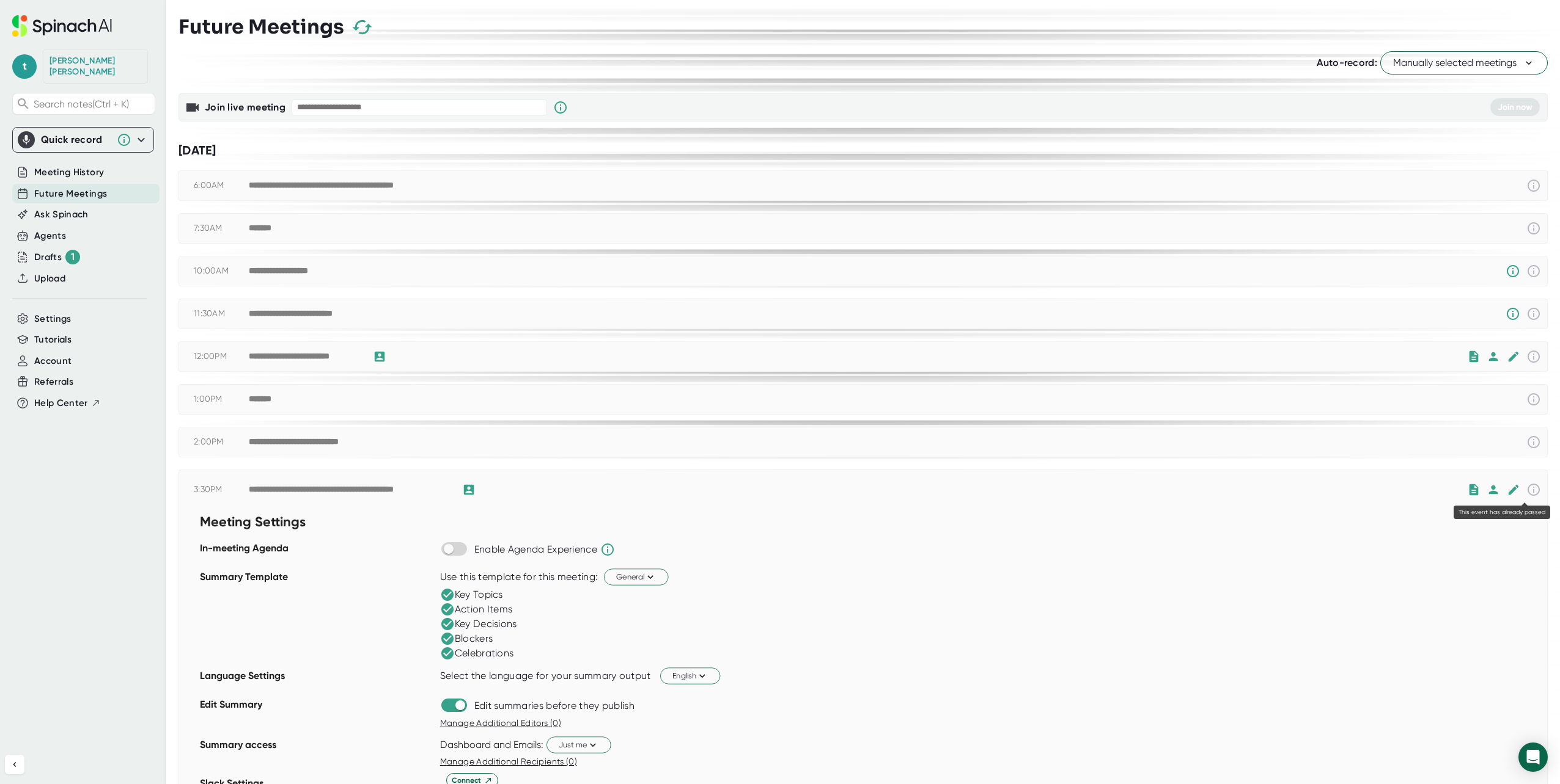
click at [1530, 490] on icon at bounding box center [1534, 490] width 13 height 13
